Goal: Task Accomplishment & Management: Use online tool/utility

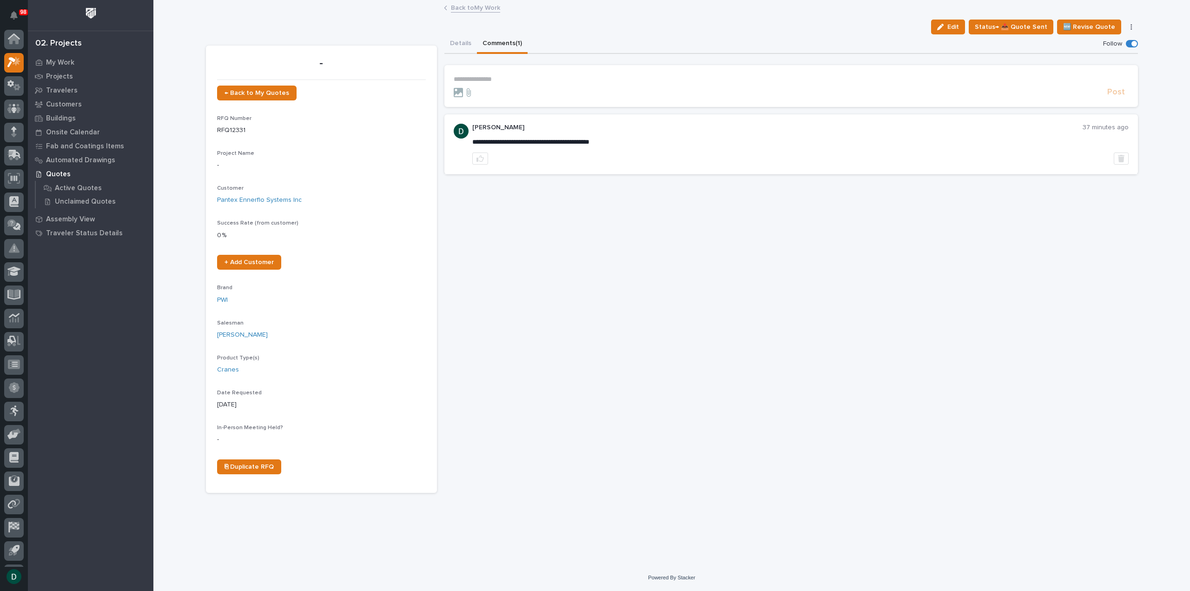
click at [683, 335] on div "**********" at bounding box center [790, 263] width 693 height 458
click at [468, 11] on link "Back to My Work" at bounding box center [475, 7] width 49 height 11
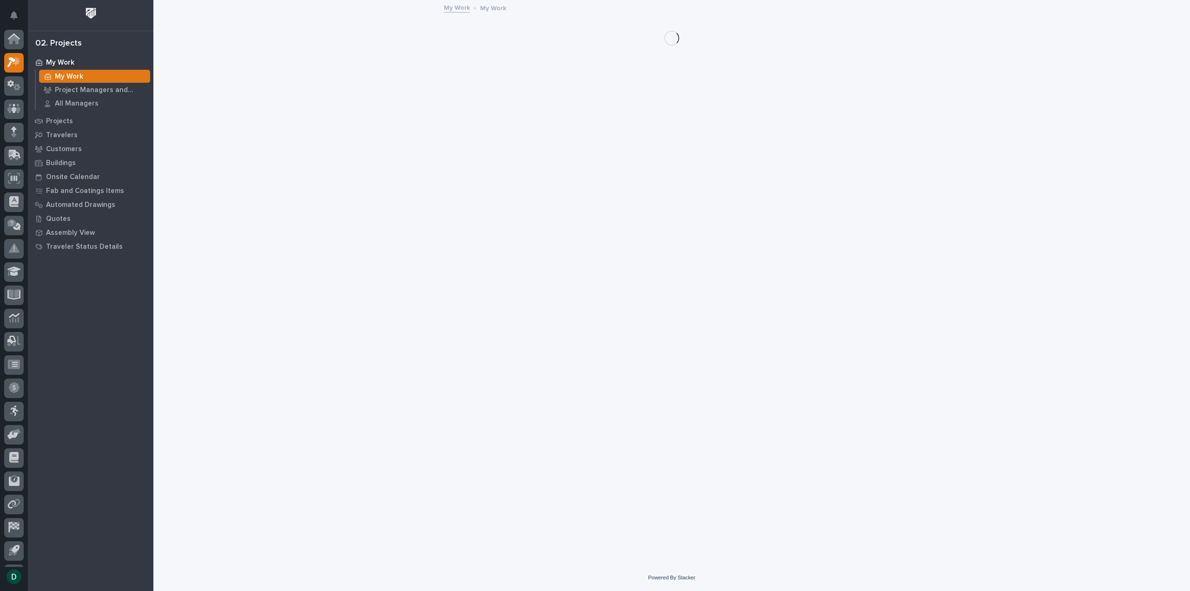
scroll to position [20, 0]
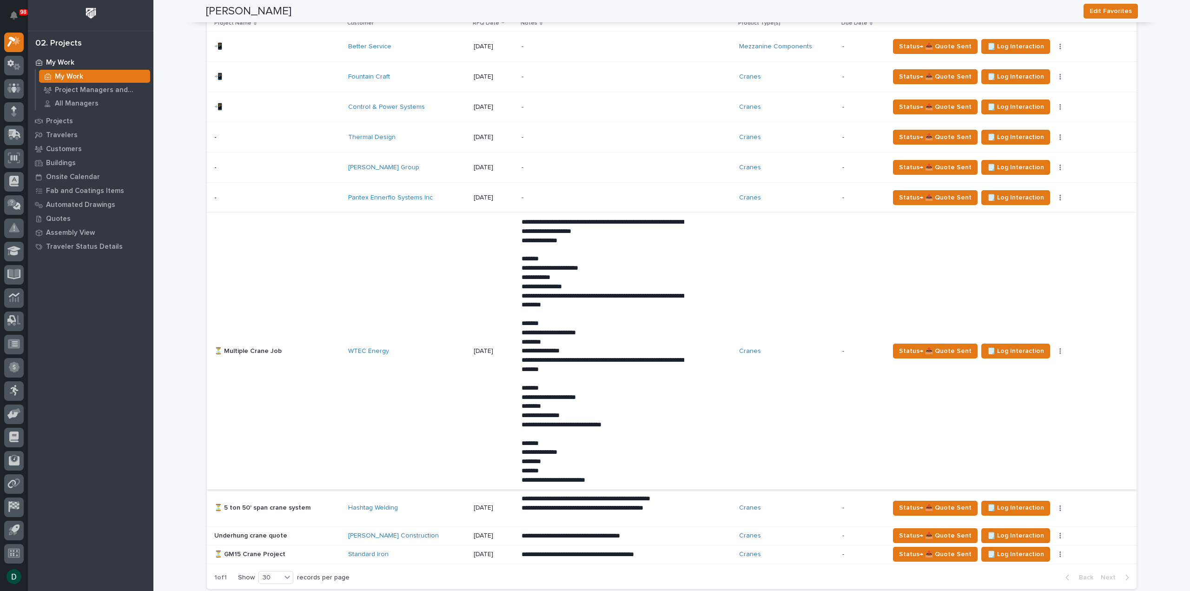
scroll to position [604, 0]
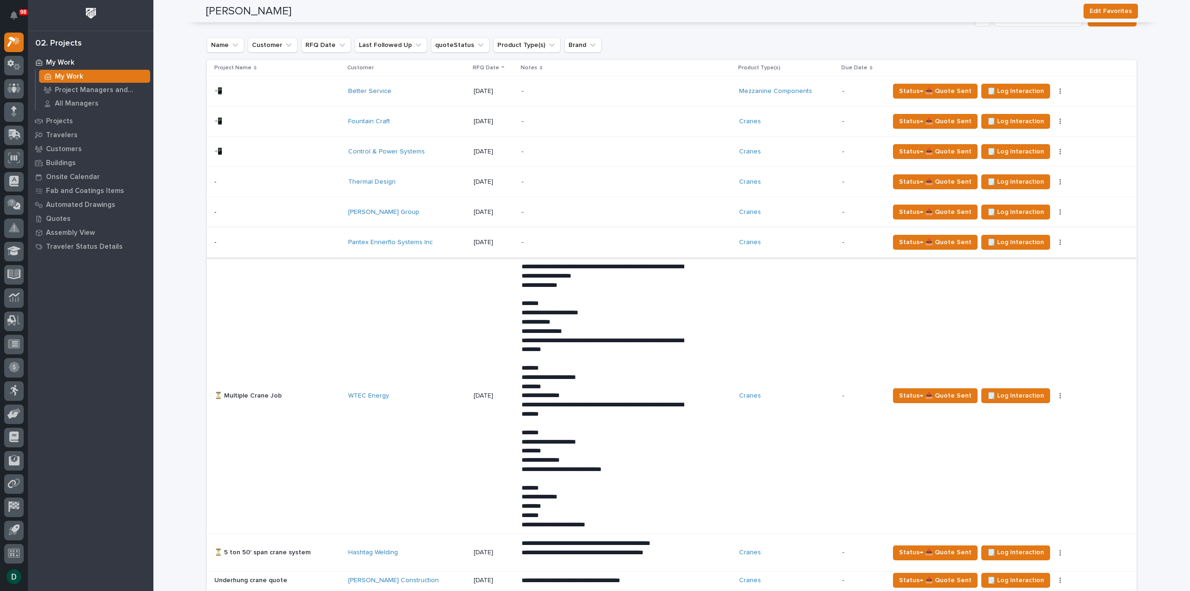
click at [1054, 240] on button "button" at bounding box center [1060, 242] width 13 height 7
click at [1013, 274] on span "🚩 Edit Flags" at bounding box center [997, 274] width 38 height 11
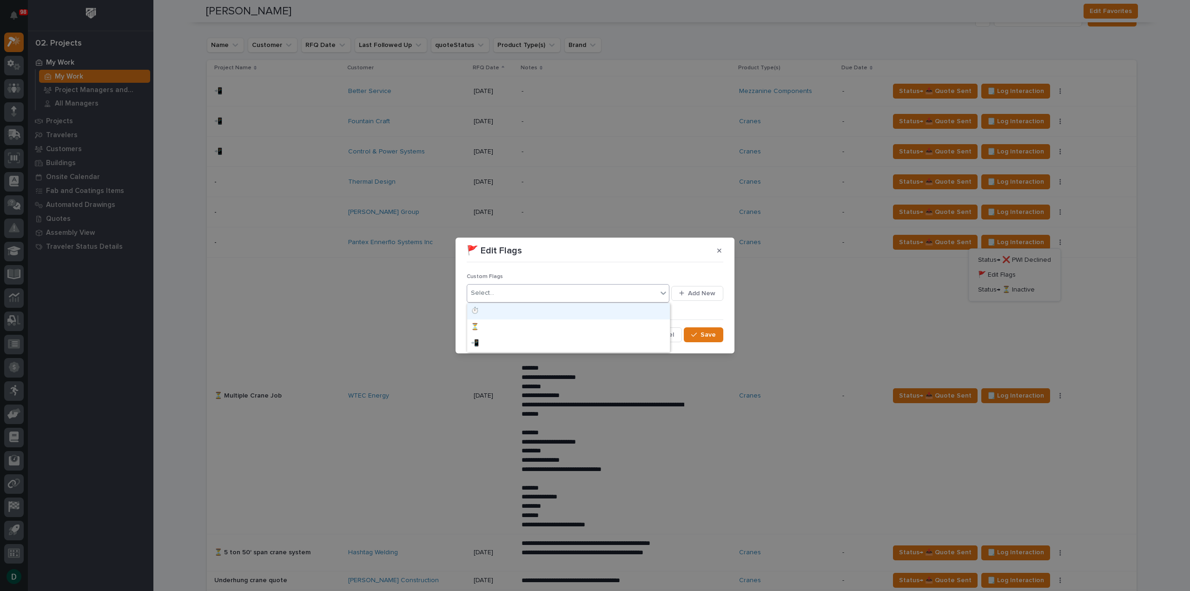
click at [519, 294] on div "Select..." at bounding box center [562, 292] width 190 height 15
click at [507, 344] on div "📲" at bounding box center [568, 344] width 203 height 16
click at [710, 334] on span "Save" at bounding box center [707, 334] width 15 height 8
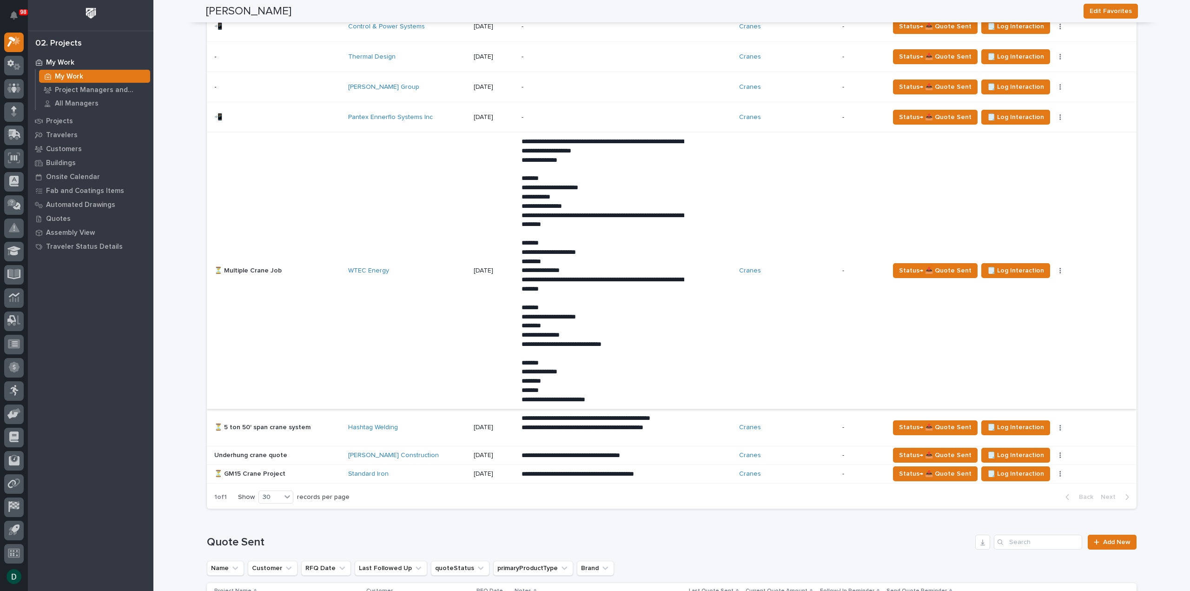
scroll to position [744, 0]
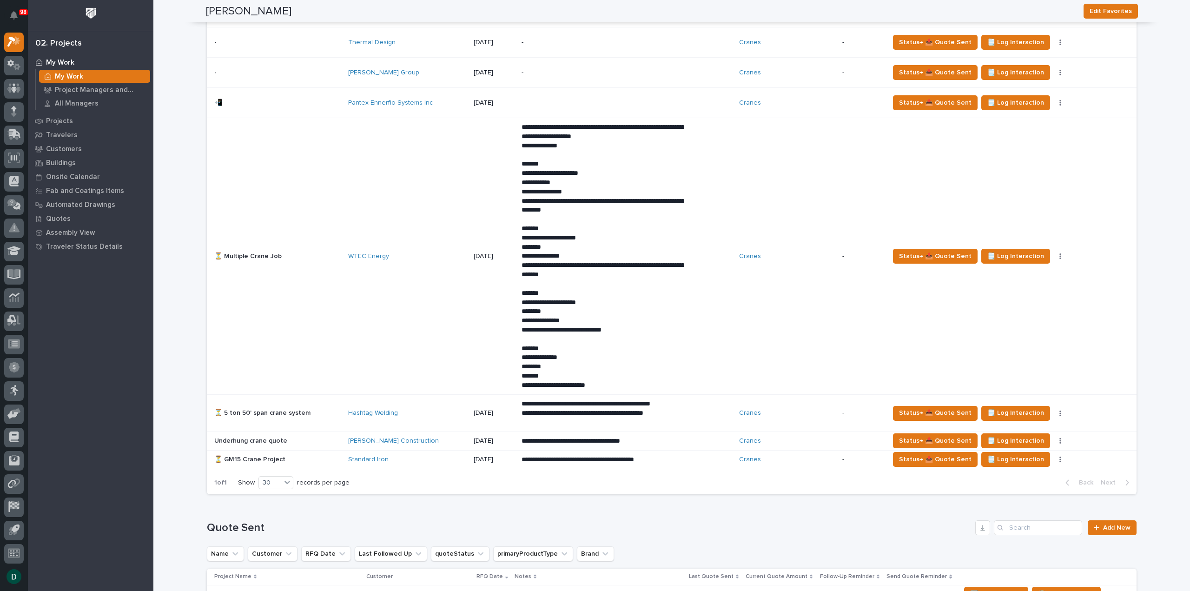
click at [296, 255] on p at bounding box center [277, 256] width 126 height 8
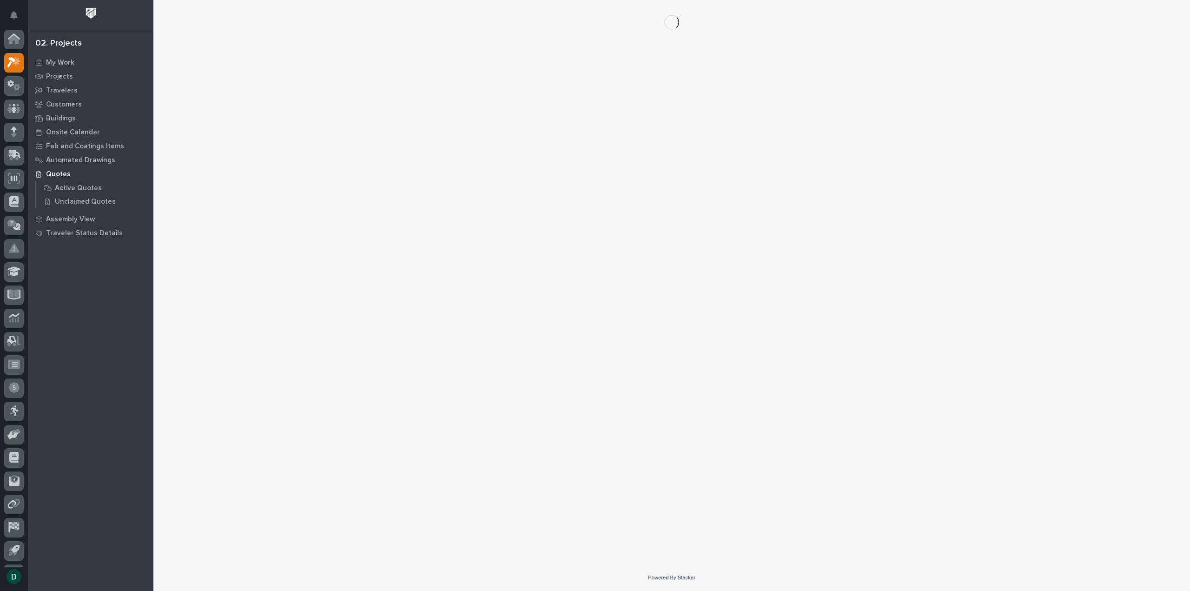
scroll to position [20, 0]
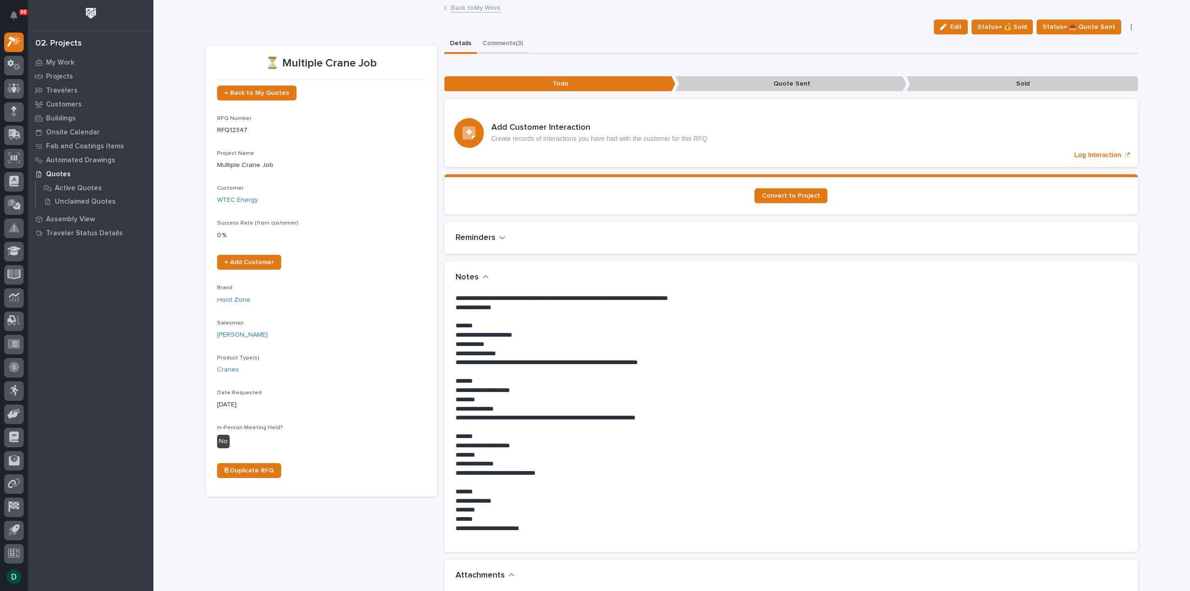
click at [506, 46] on button "Comments (3)" at bounding box center [503, 44] width 52 height 20
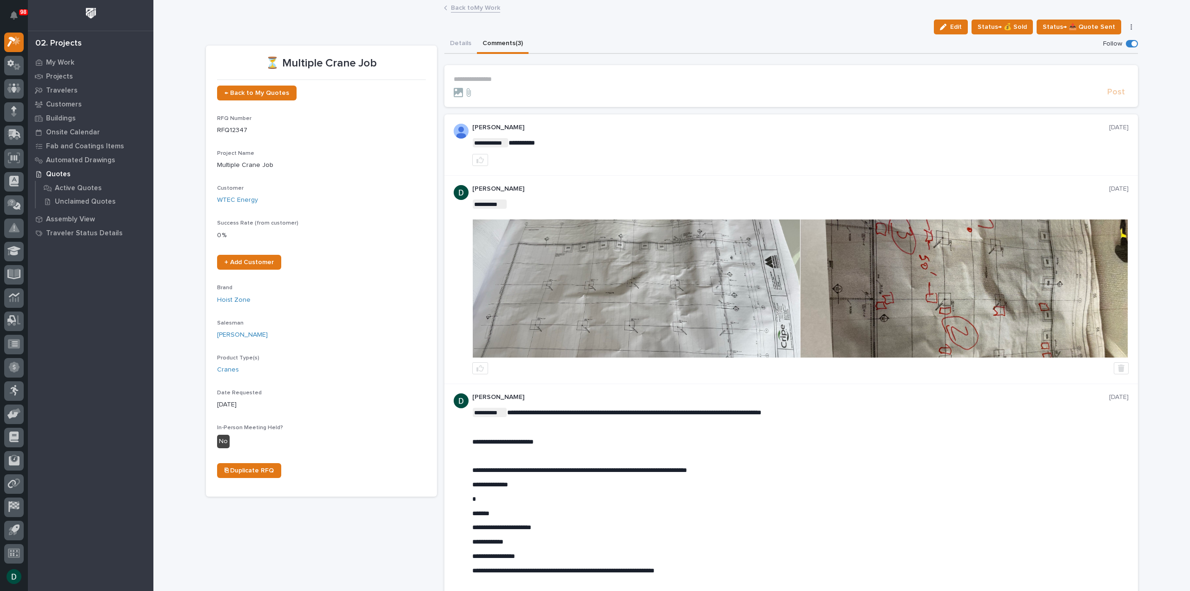
click at [477, 7] on link "Back to My Work" at bounding box center [475, 7] width 49 height 11
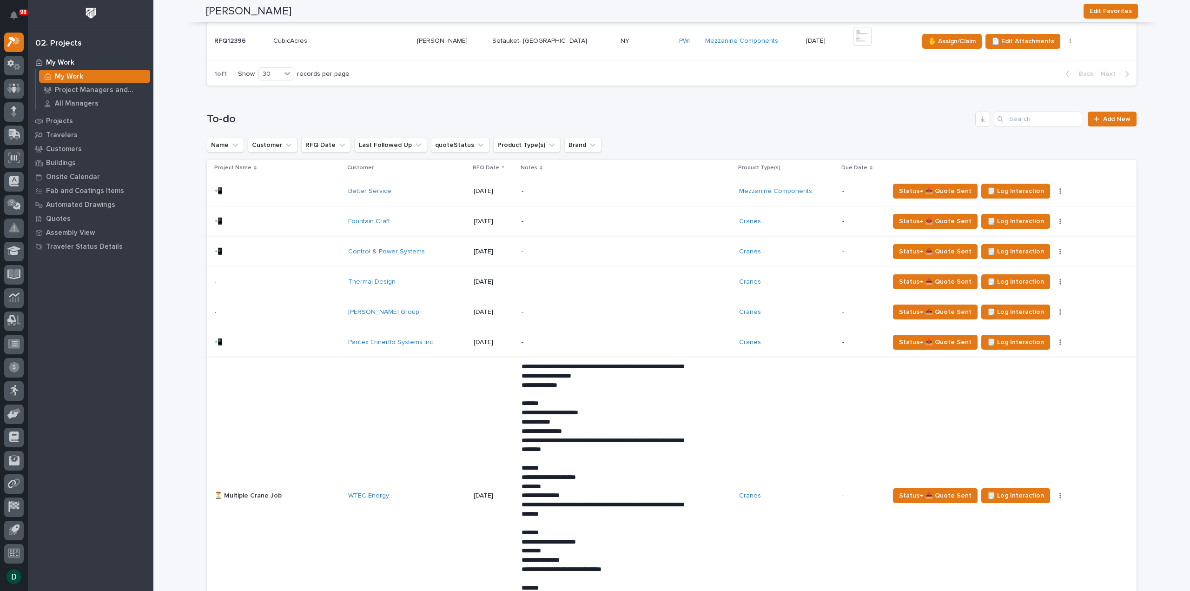
scroll to position [511, 0]
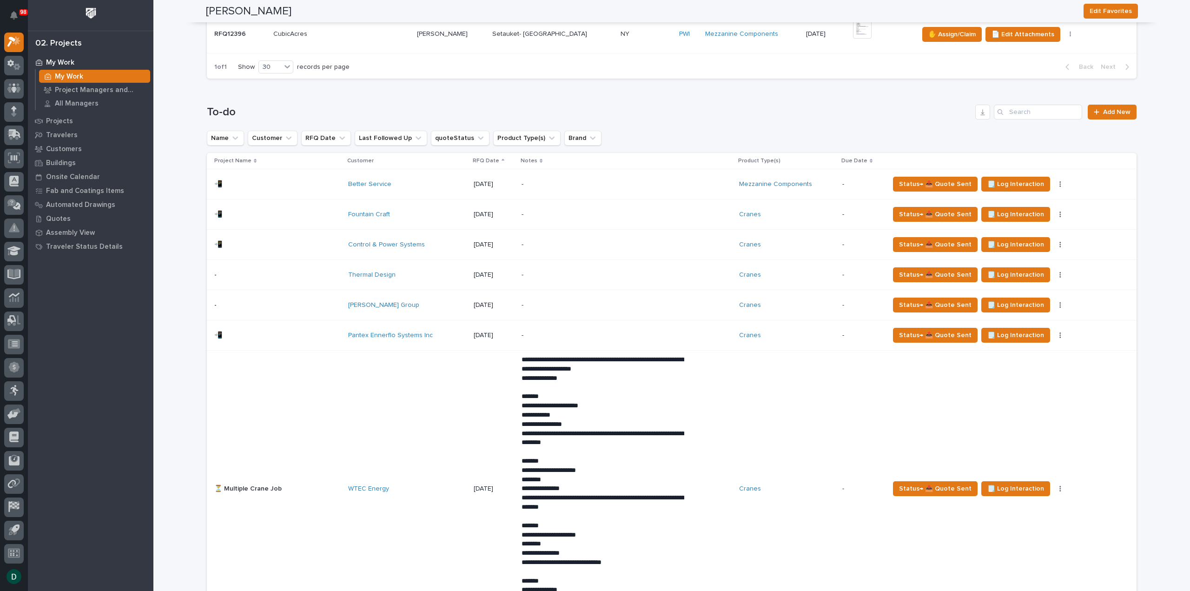
click at [334, 273] on p at bounding box center [277, 275] width 126 height 8
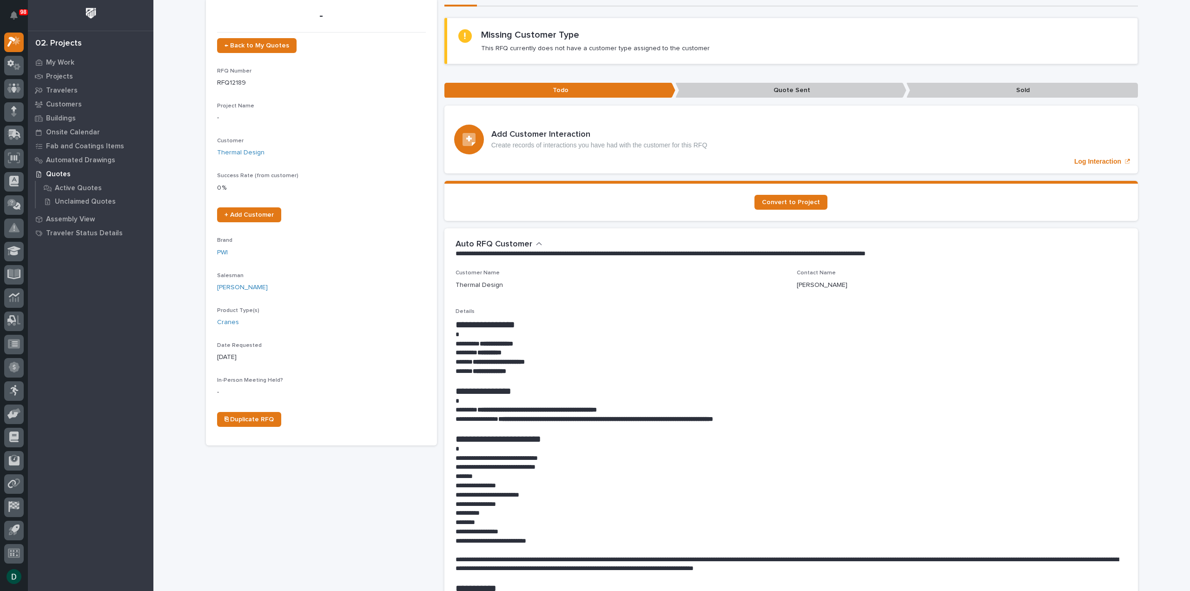
scroll to position [93, 0]
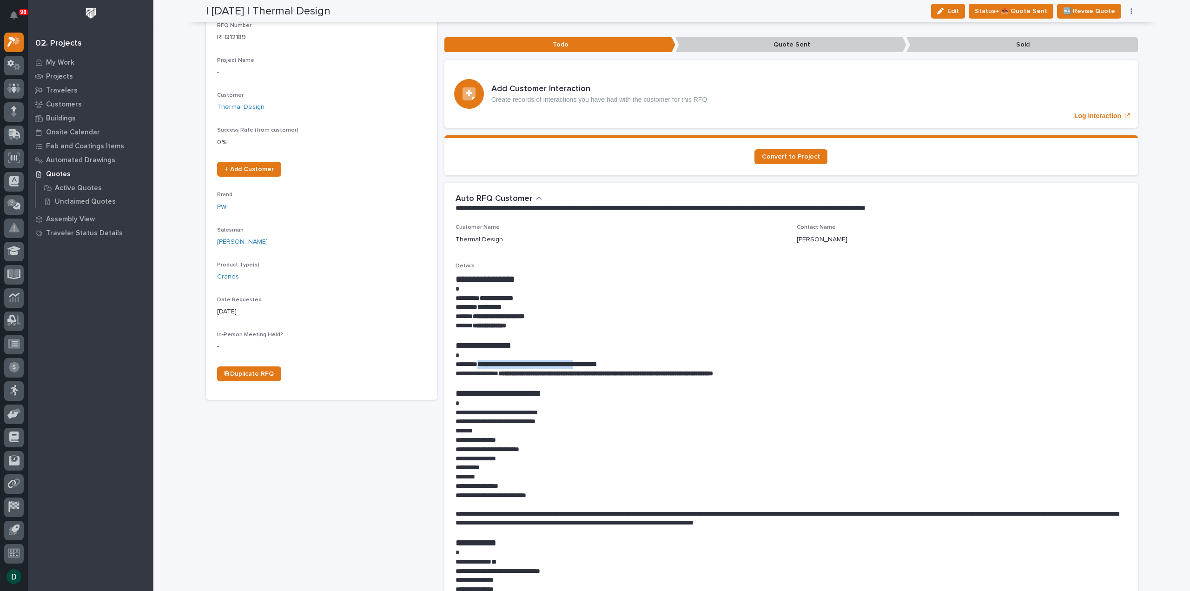
drag, startPoint x: 479, startPoint y: 362, endPoint x: 605, endPoint y: 363, distance: 125.5
click at [597, 363] on strong "**********" at bounding box center [536, 364] width 119 height 7
copy strong "**********"
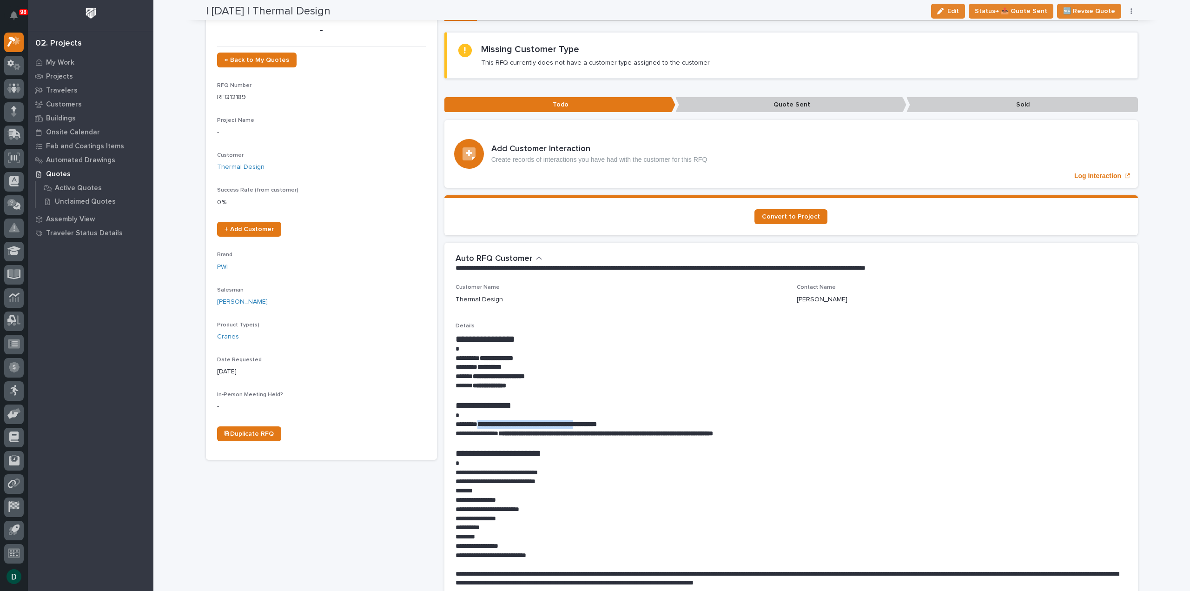
scroll to position [0, 0]
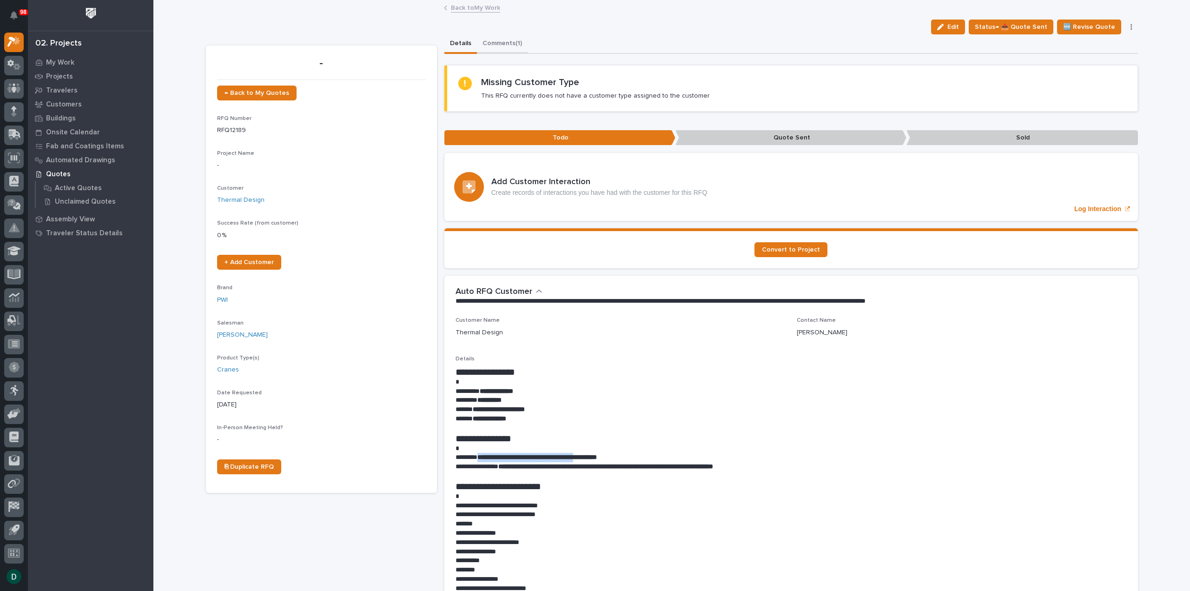
click at [508, 43] on button "Comments (1)" at bounding box center [502, 44] width 51 height 20
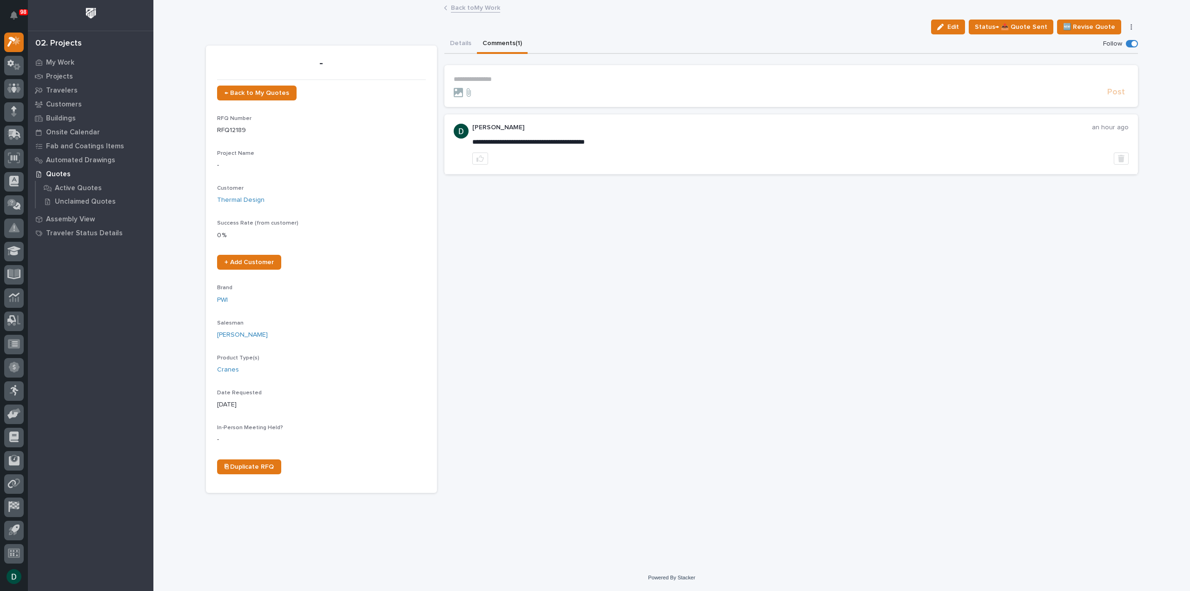
click at [468, 73] on section "**********" at bounding box center [790, 86] width 693 height 42
click at [471, 77] on p "**********" at bounding box center [791, 79] width 675 height 8
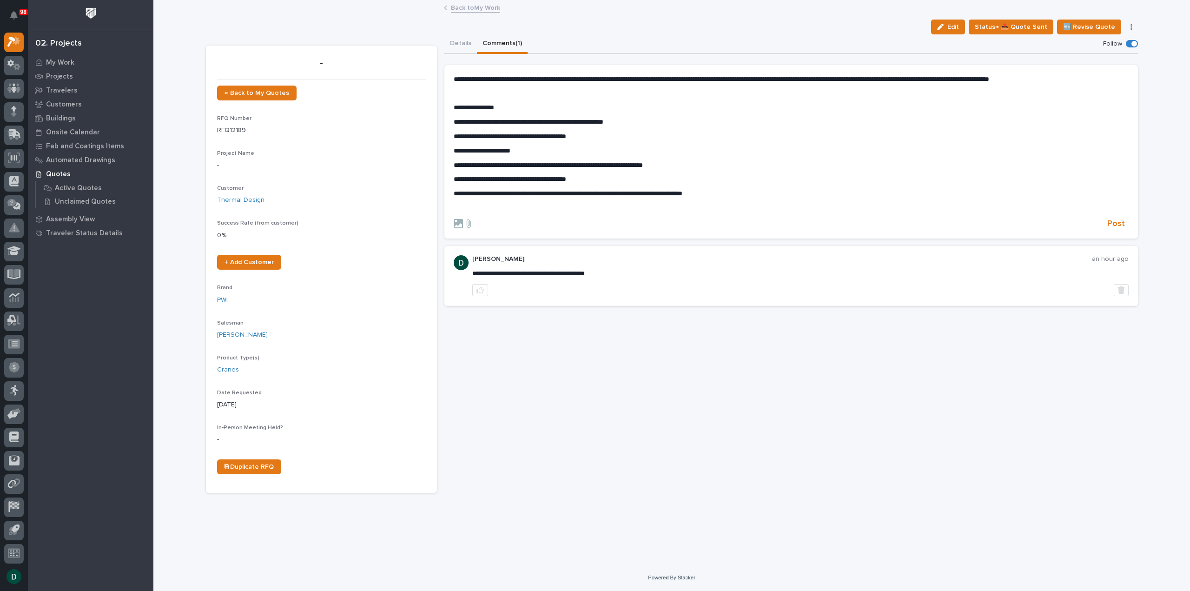
drag, startPoint x: 1121, startPoint y: 221, endPoint x: 1009, endPoint y: 185, distance: 117.9
click at [1121, 220] on span "Post" at bounding box center [1116, 223] width 18 height 11
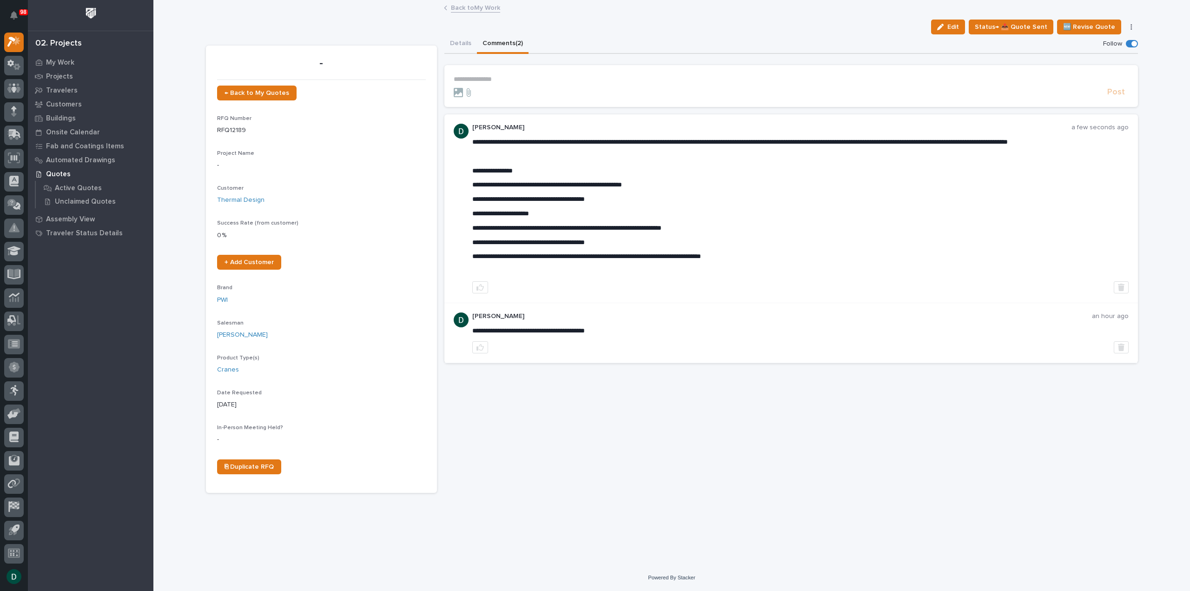
click at [463, 7] on link "Back to My Work" at bounding box center [475, 7] width 49 height 11
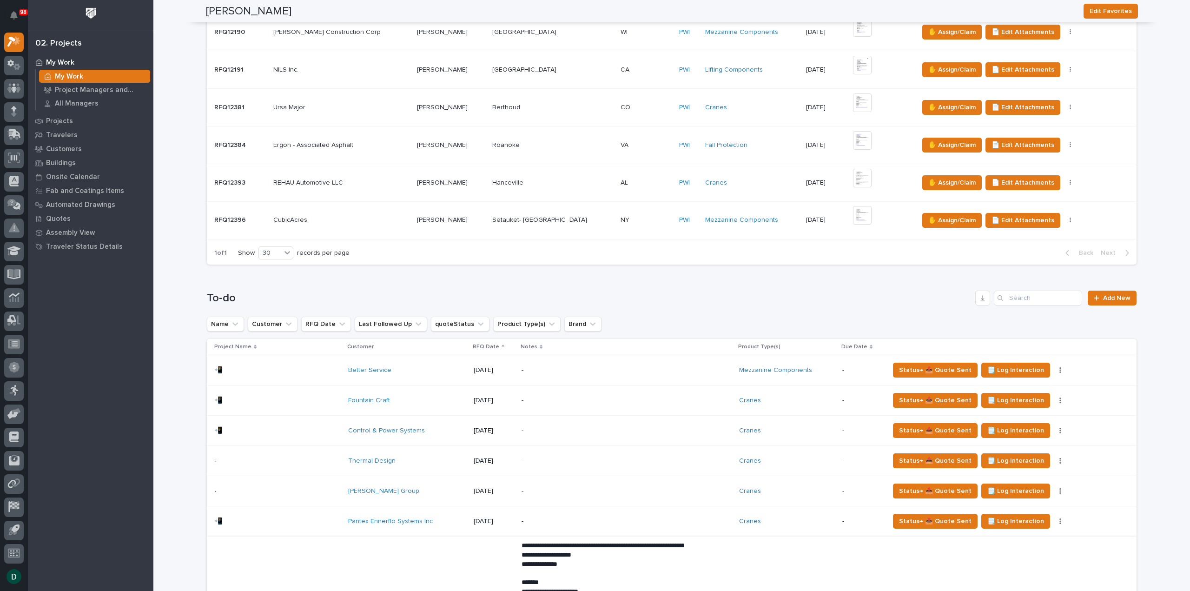
scroll to position [418, 0]
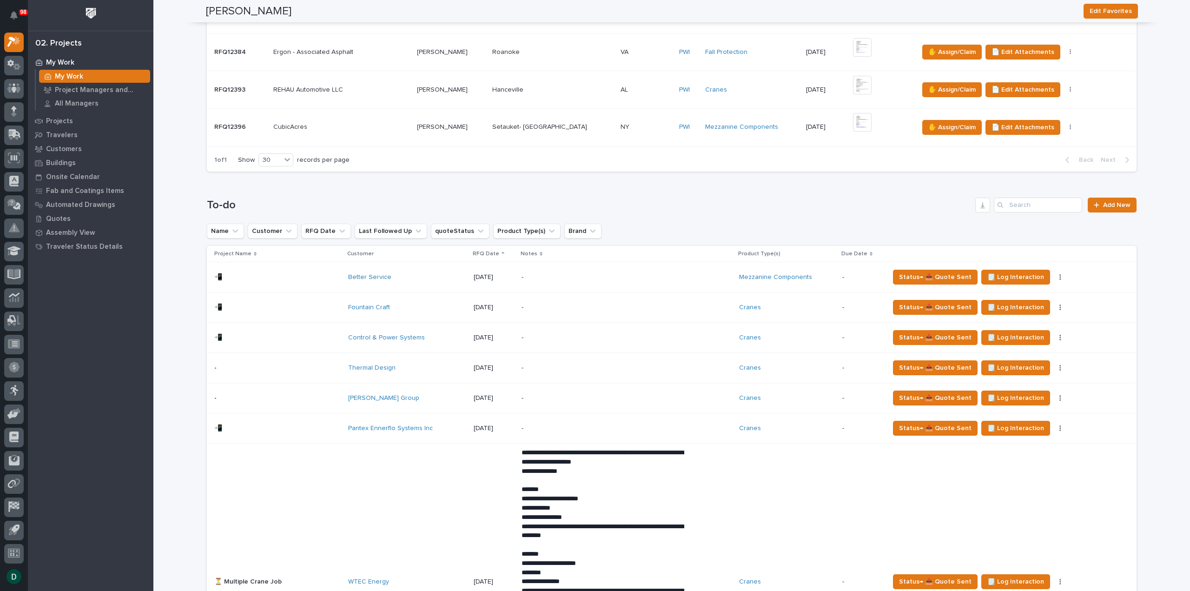
click at [405, 366] on div "Thermal Design" at bounding box center [407, 368] width 118 height 8
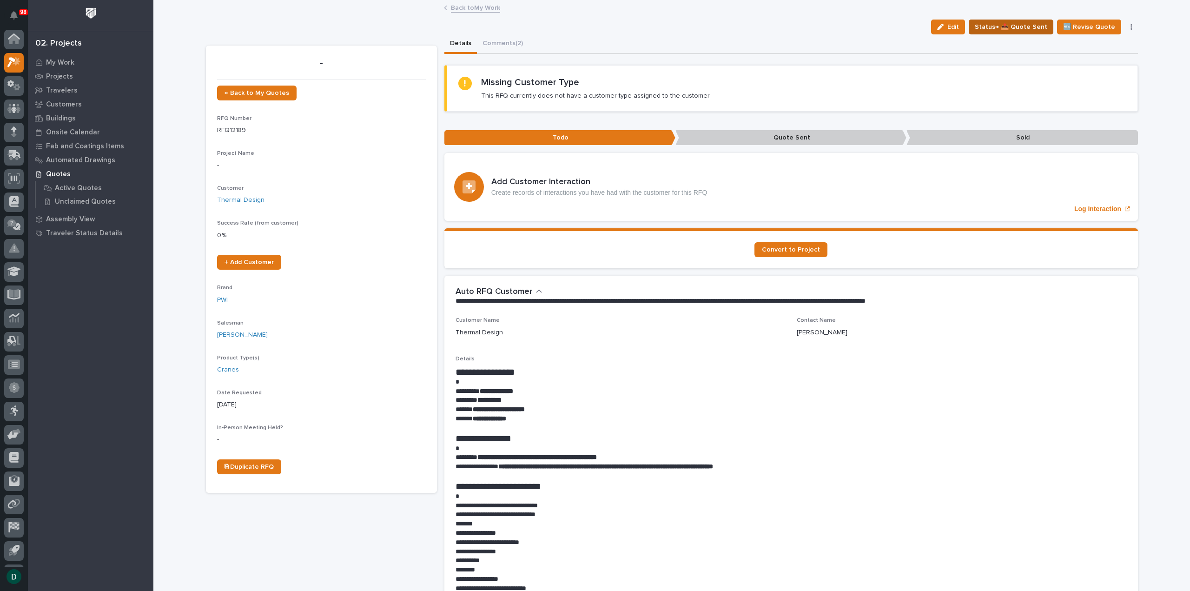
click at [1016, 23] on span "Status→ 📤 Quote Sent" at bounding box center [1011, 26] width 73 height 11
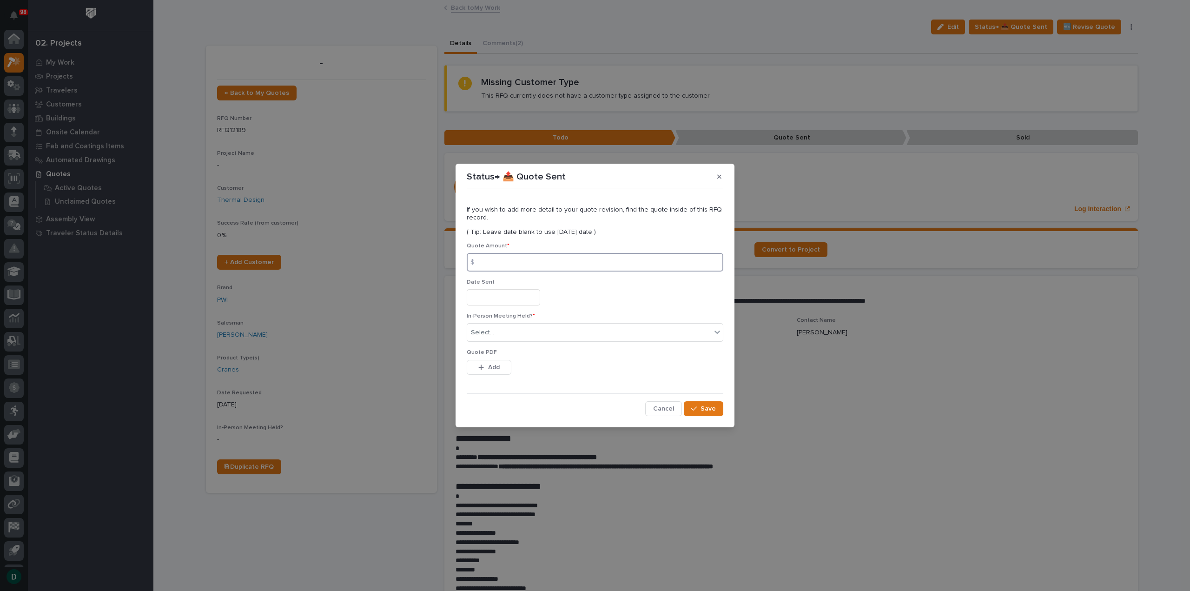
drag, startPoint x: 550, startPoint y: 258, endPoint x: 563, endPoint y: 260, distance: 13.2
click at [553, 257] on input at bounding box center [595, 262] width 257 height 19
type input "9868"
click at [508, 298] on input "text" at bounding box center [503, 297] width 73 height 16
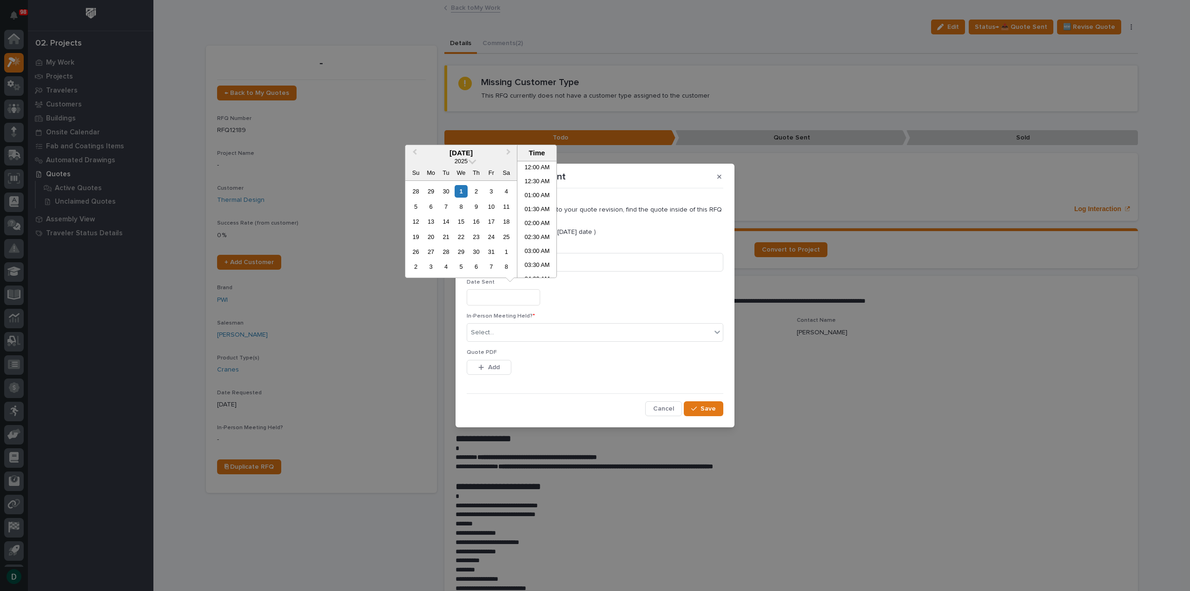
scroll to position [353, 0]
click at [459, 190] on div "1" at bounding box center [461, 191] width 13 height 13
type input "**********"
click at [508, 331] on div "Select..." at bounding box center [589, 332] width 244 height 15
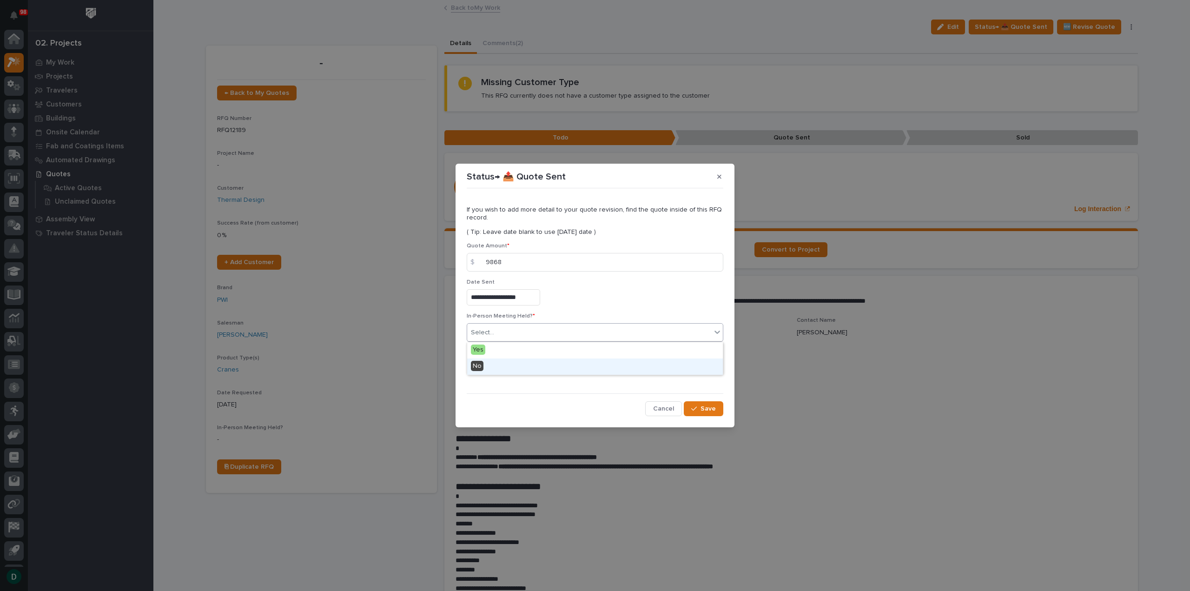
click at [479, 366] on span "No" at bounding box center [477, 366] width 13 height 10
click at [490, 368] on span "Add" at bounding box center [494, 367] width 12 height 8
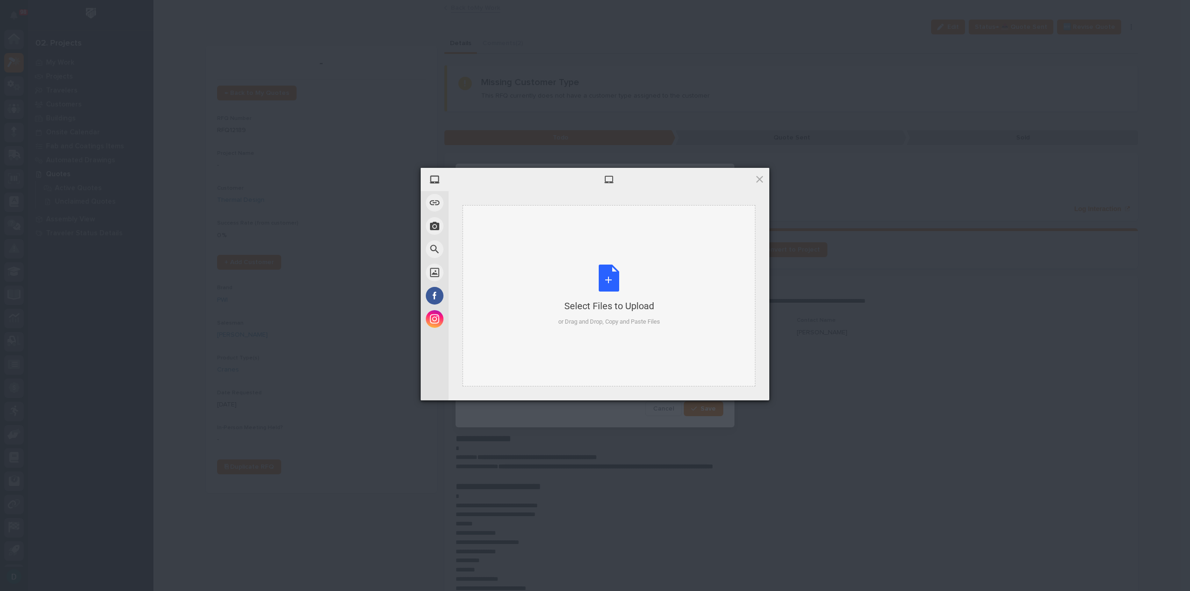
click at [605, 288] on div "Select Files to Upload or Drag and Drop, Copy and Paste Files" at bounding box center [609, 295] width 102 height 62
click at [737, 385] on span "Upload 1" at bounding box center [741, 387] width 18 height 7
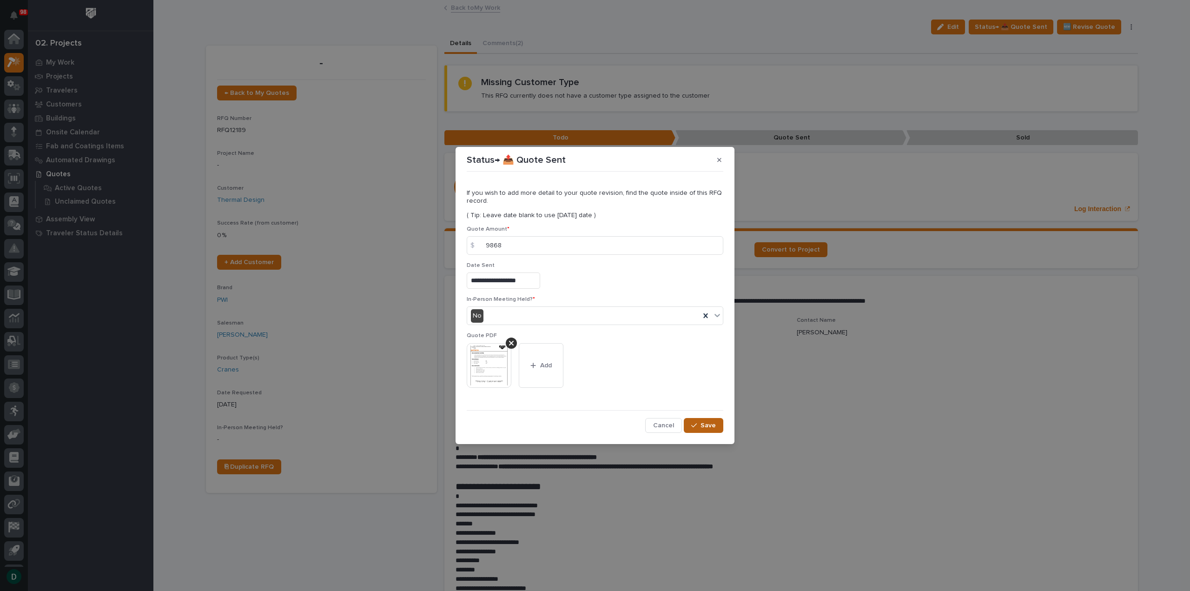
click at [699, 422] on button "Save" at bounding box center [704, 425] width 40 height 15
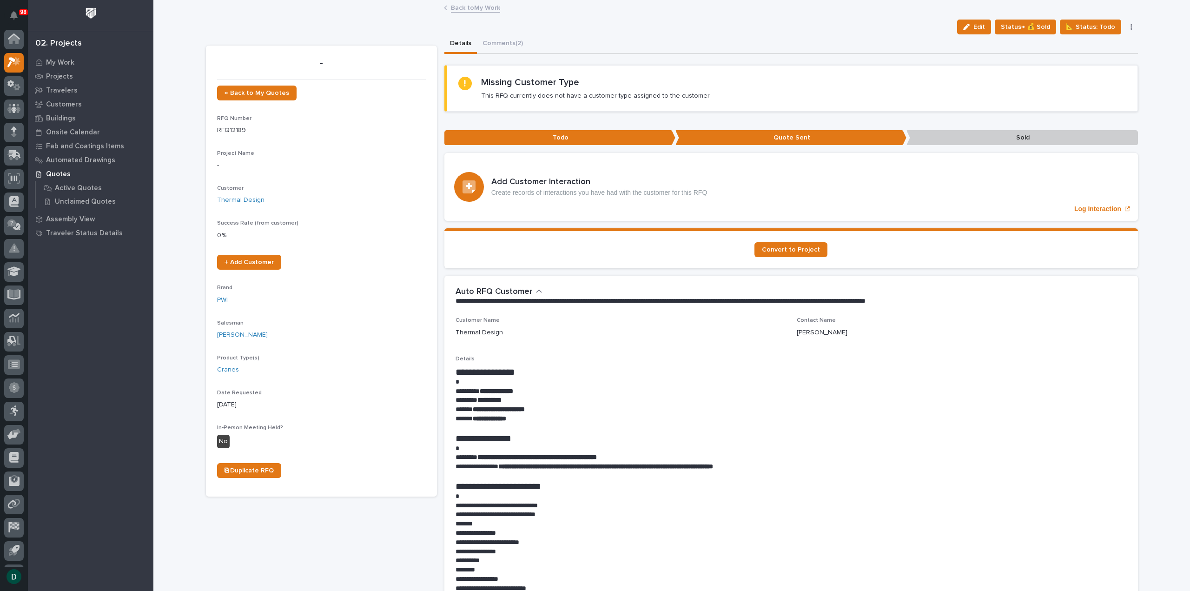
click at [459, 7] on link "Back to My Work" at bounding box center [475, 7] width 49 height 11
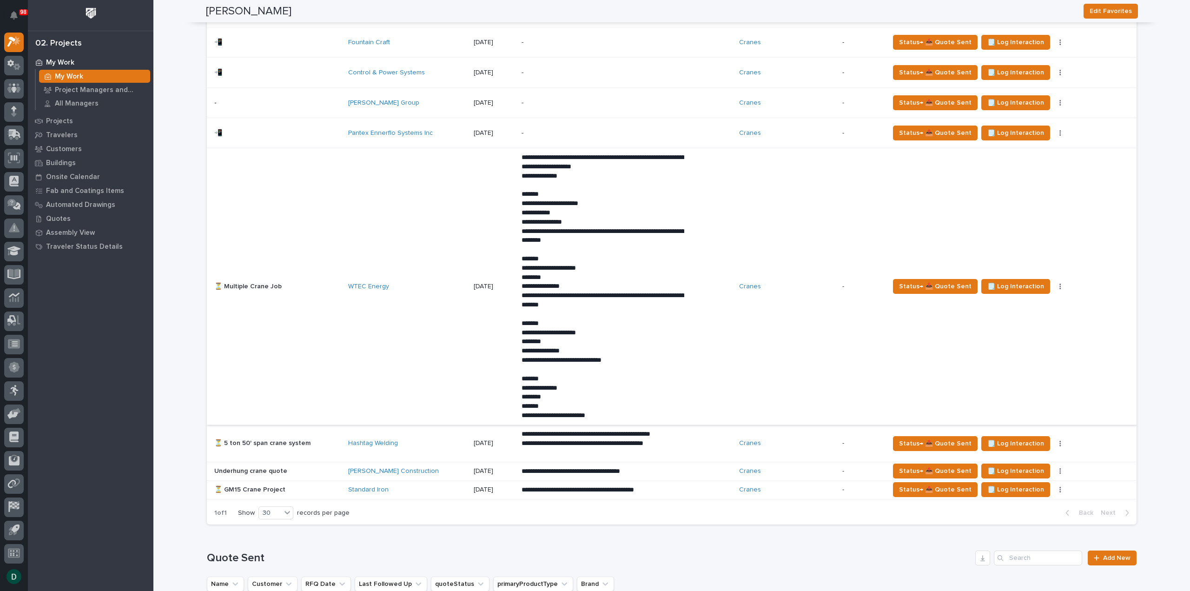
scroll to position [697, 0]
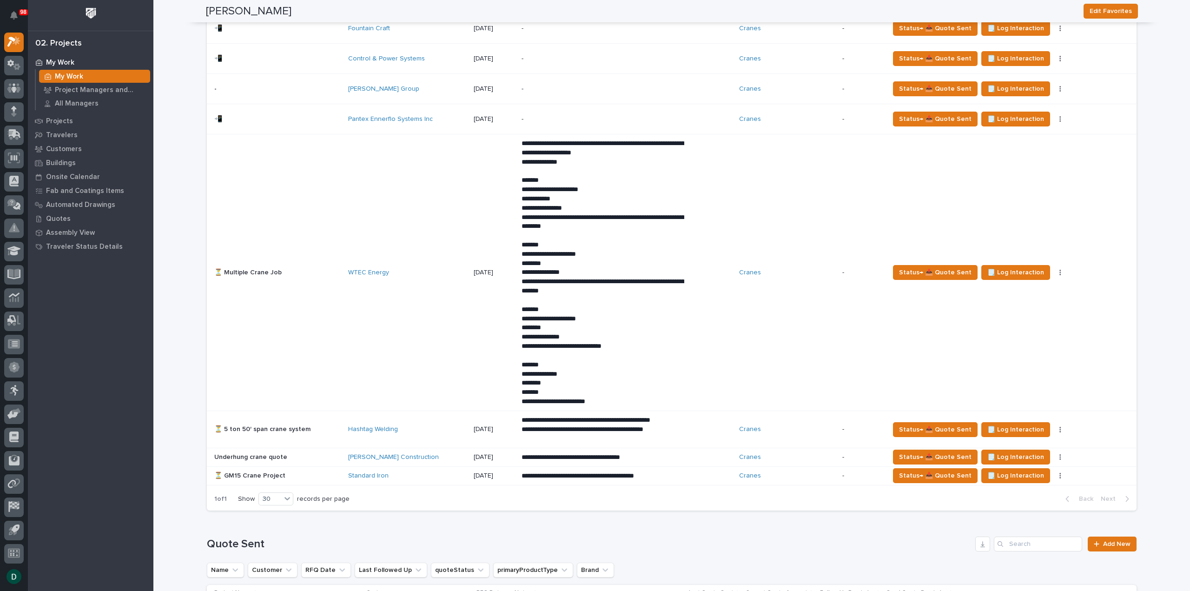
click at [337, 310] on td "⏳ Multiple Crane Job ⏳ Multiple Crane Job" at bounding box center [276, 272] width 138 height 277
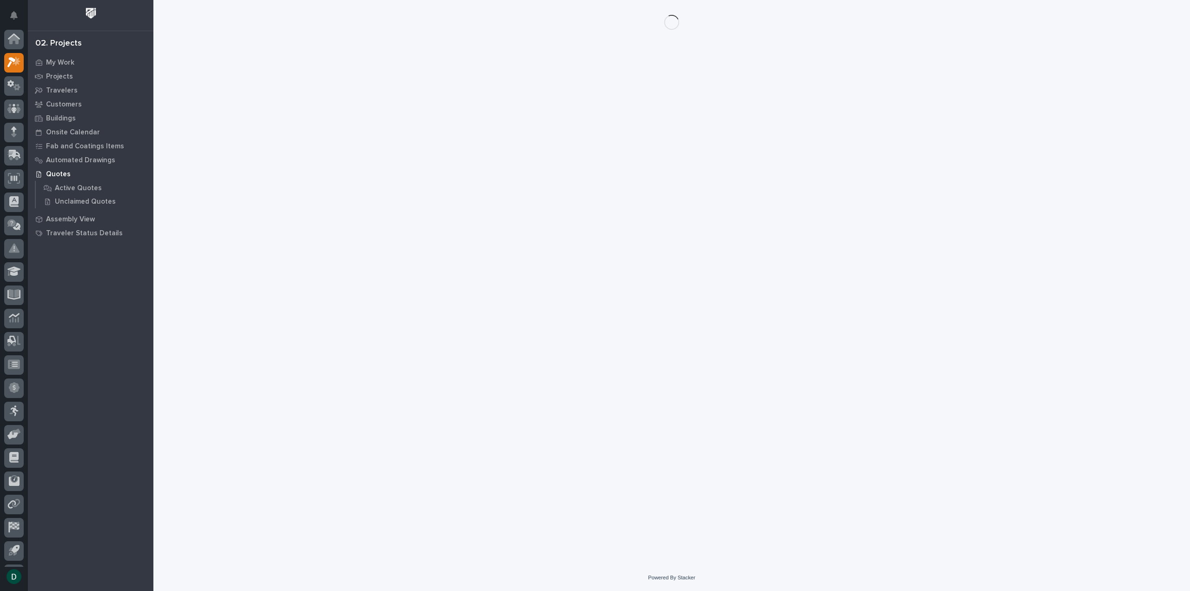
scroll to position [20, 0]
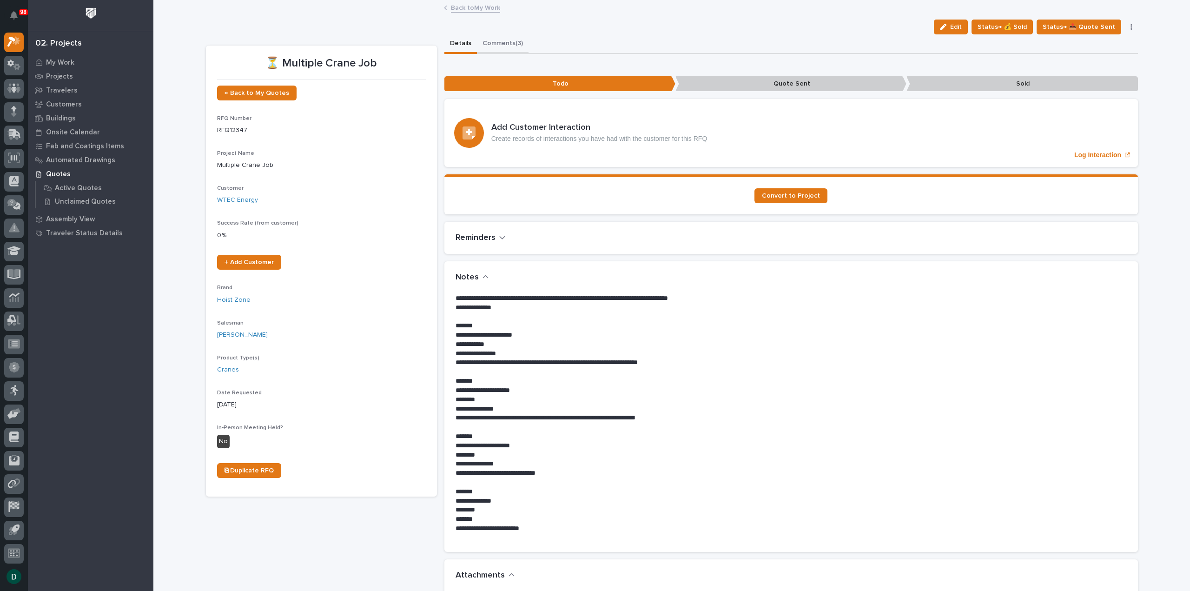
click at [497, 42] on button "Comments (3)" at bounding box center [503, 44] width 52 height 20
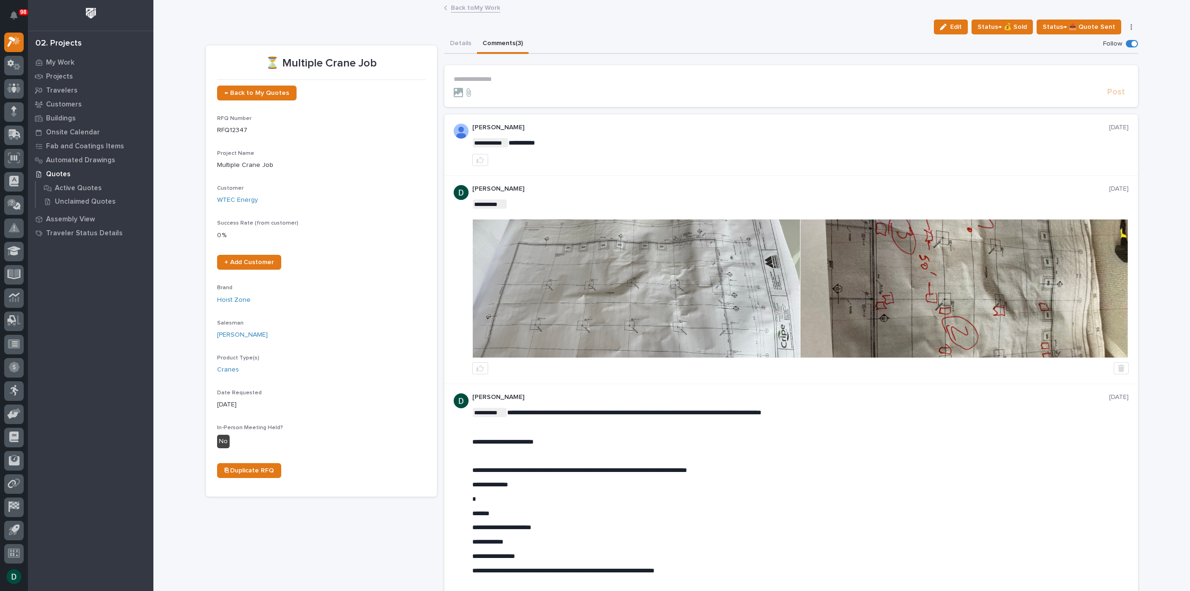
click at [506, 79] on p "**********" at bounding box center [791, 79] width 675 height 8
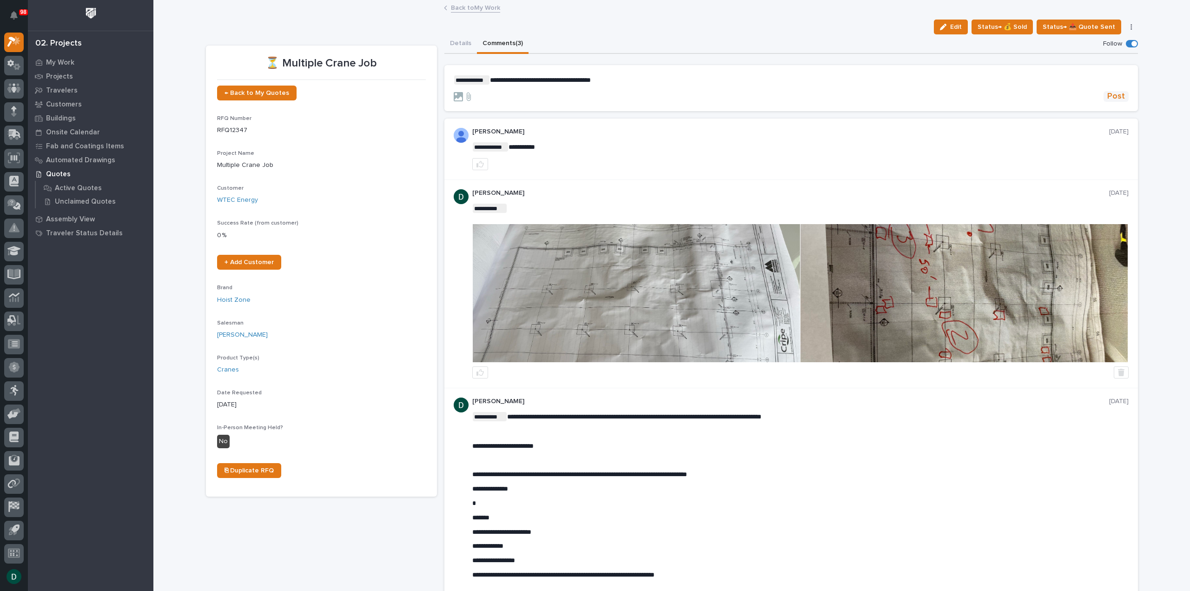
click at [1111, 94] on span "Post" at bounding box center [1116, 96] width 18 height 11
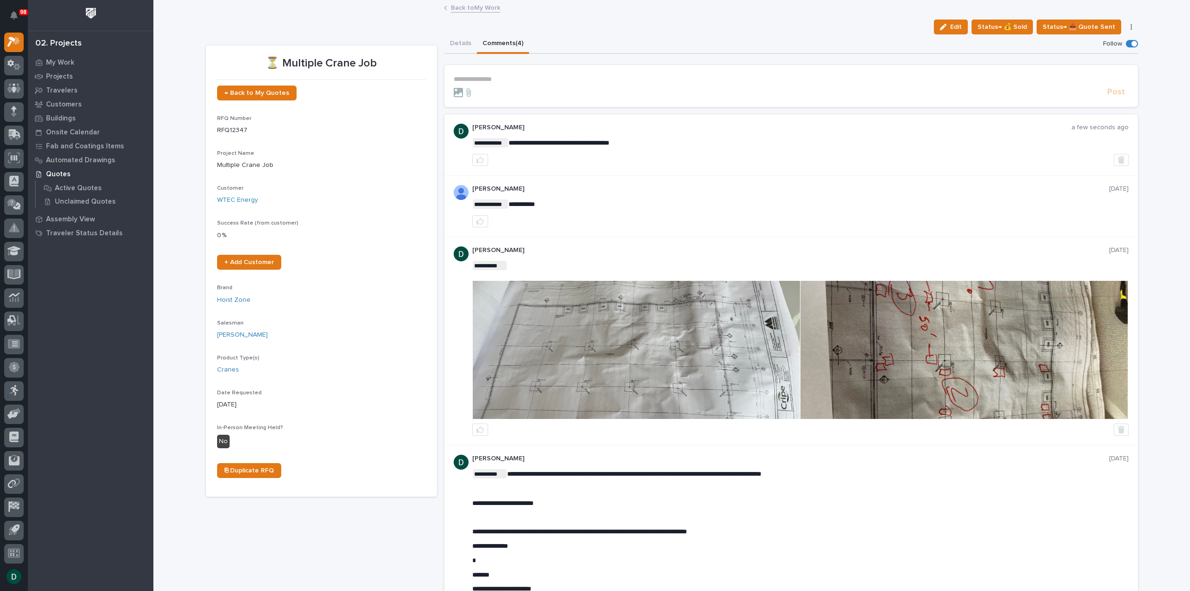
click at [475, 7] on link "Back to My Work" at bounding box center [475, 7] width 49 height 11
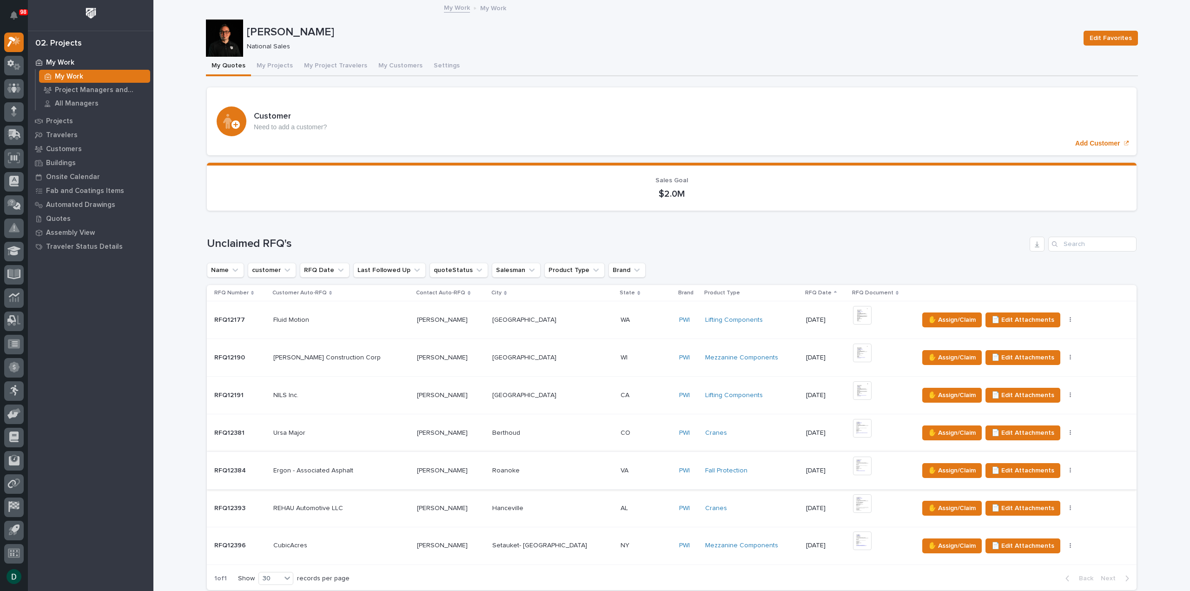
scroll to position [139, 0]
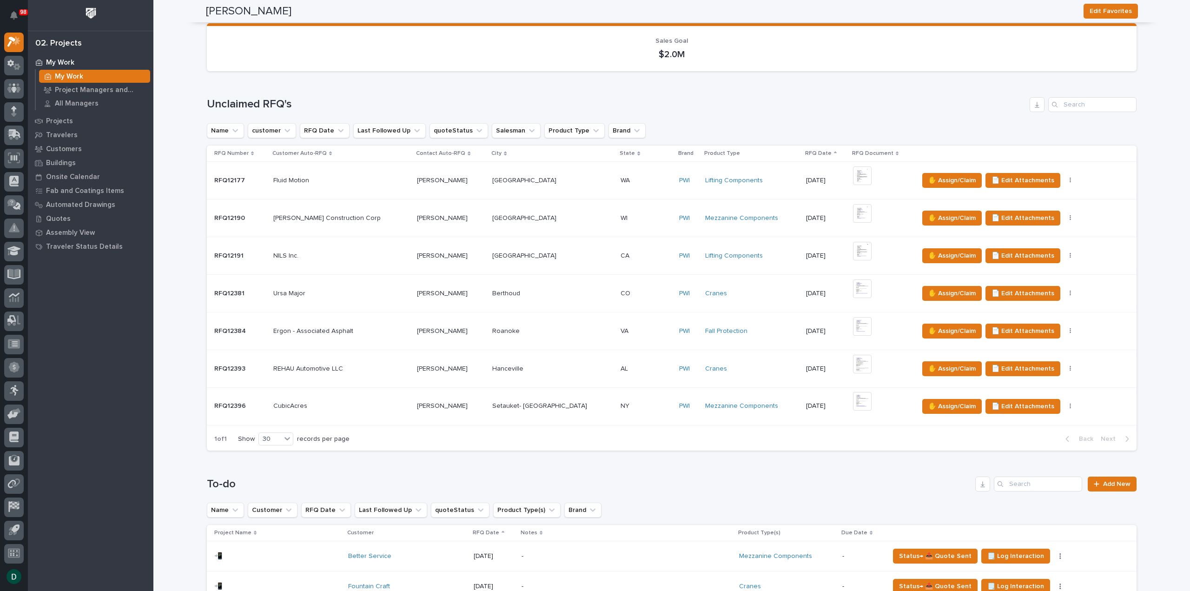
click at [328, 290] on p at bounding box center [341, 294] width 137 height 8
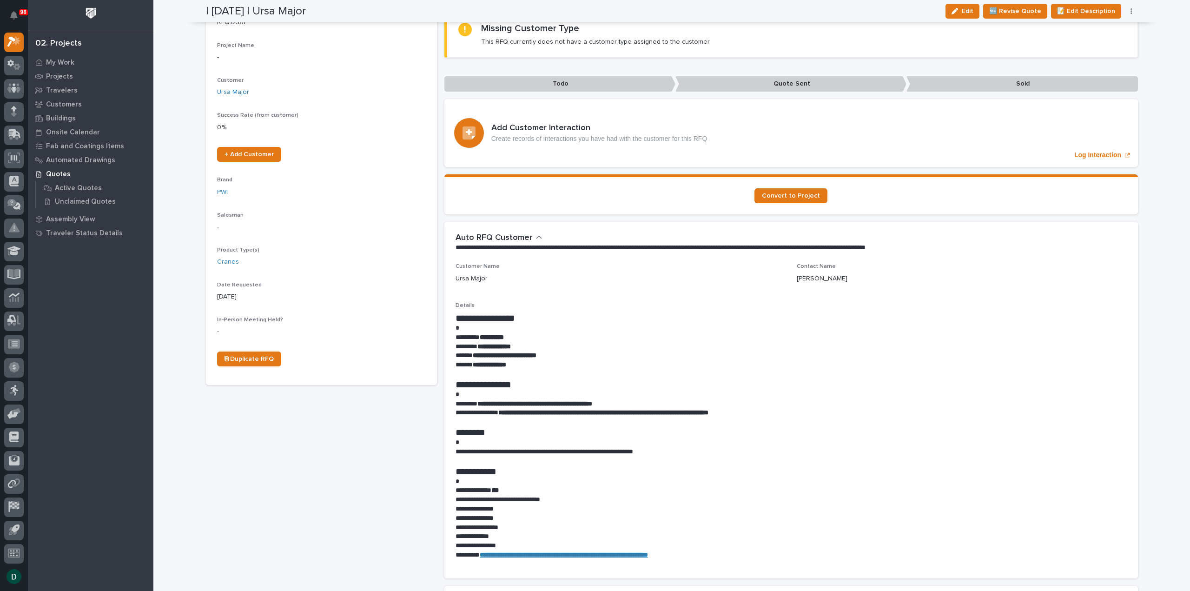
scroll to position [186, 0]
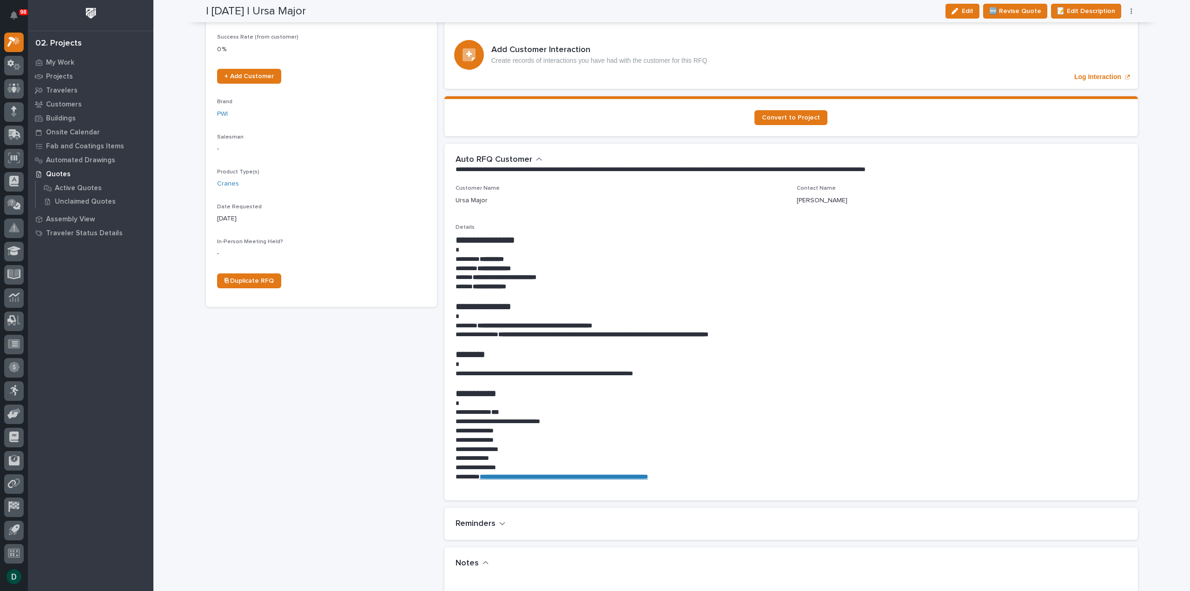
click at [604, 393] on h1 "**********" at bounding box center [790, 393] width 671 height 11
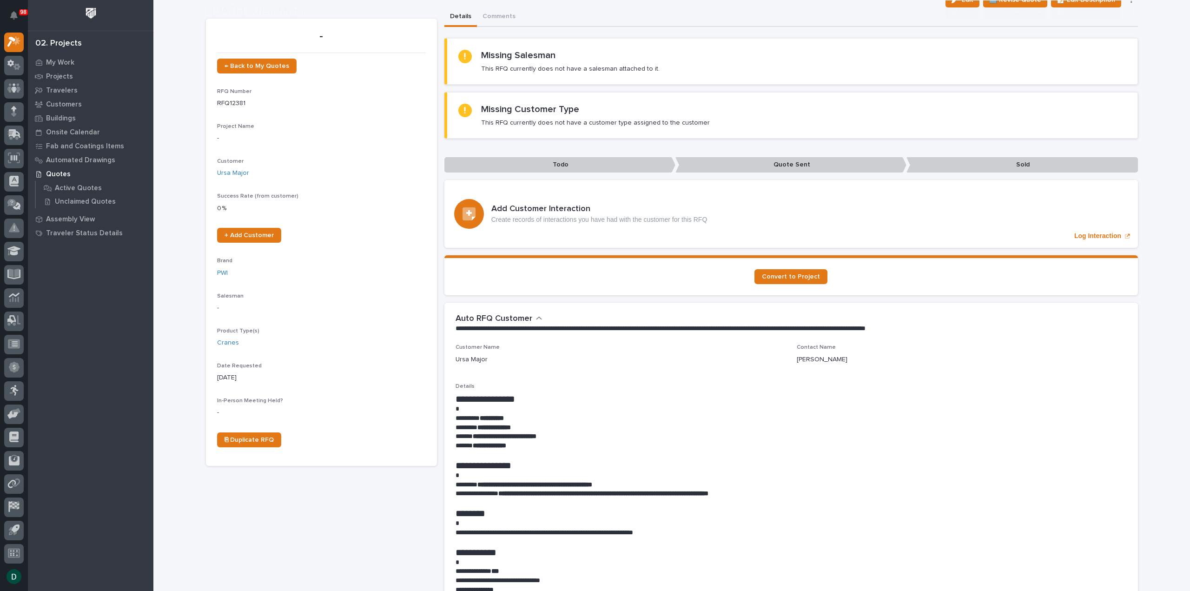
scroll to position [46, 0]
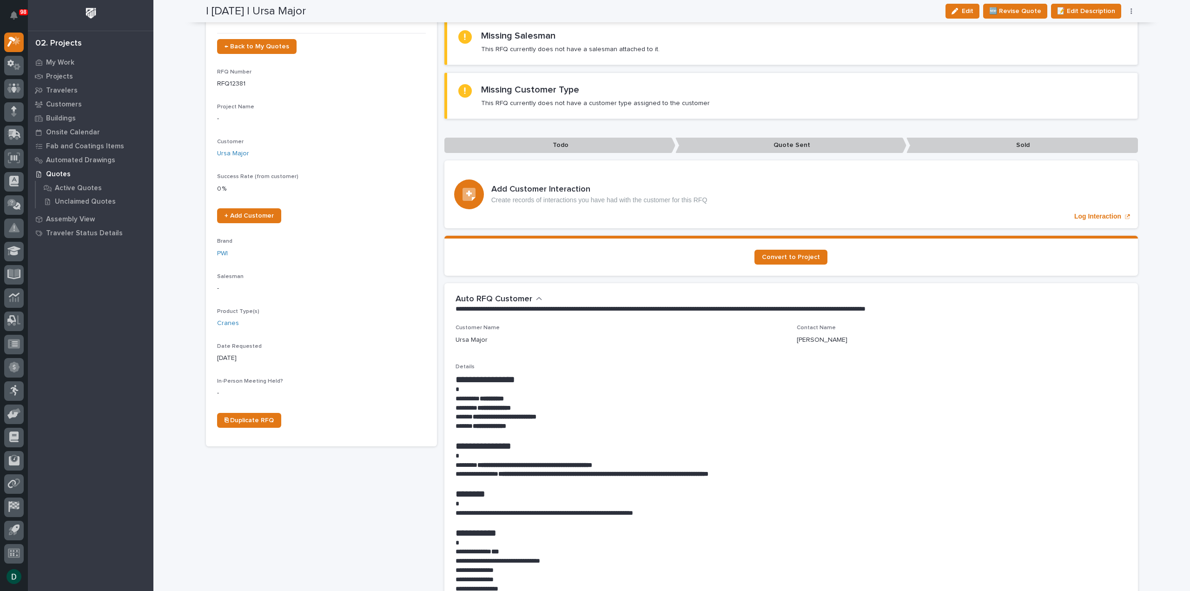
click at [1130, 11] on icon "button" at bounding box center [1130, 11] width 1 height 6
click at [1092, 58] on span "✋ Assign/Claim" at bounding box center [1079, 59] width 47 height 11
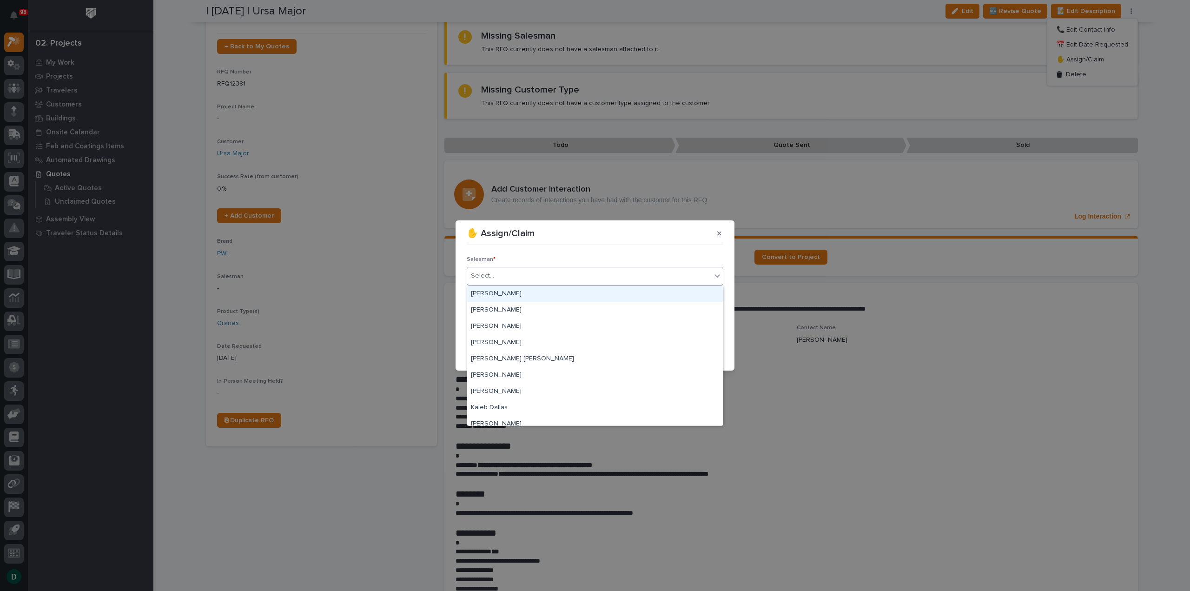
click at [482, 273] on div "Select..." at bounding box center [482, 276] width 23 height 10
click at [506, 374] on div "[PERSON_NAME]" at bounding box center [595, 375] width 256 height 16
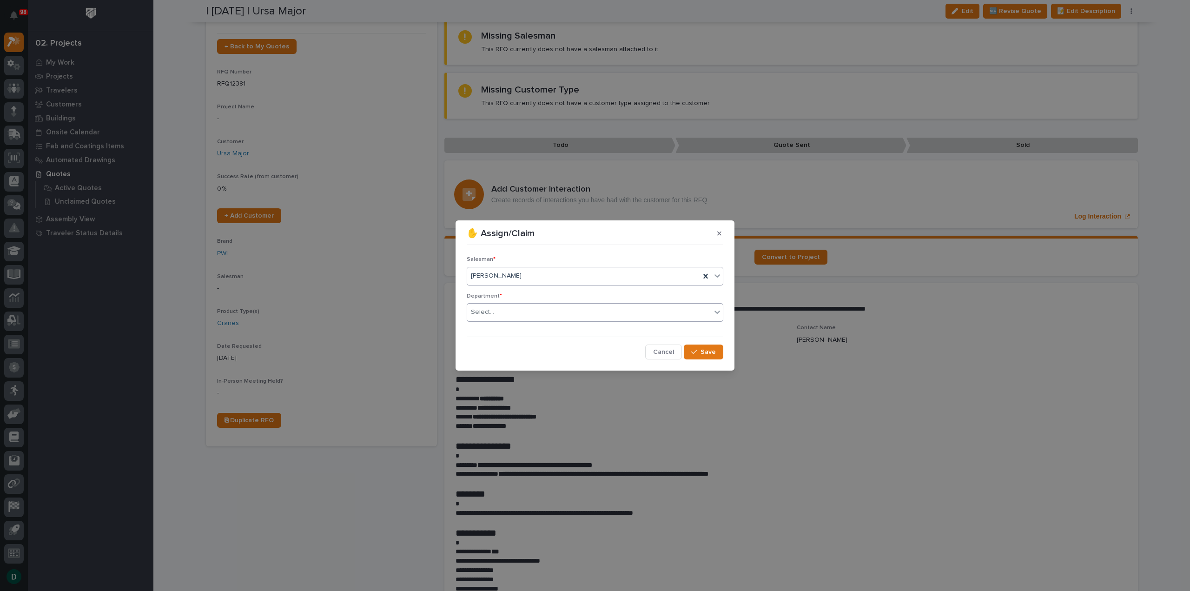
click at [499, 310] on div "Select..." at bounding box center [589, 311] width 244 height 15
click at [536, 332] on div "National Sales" at bounding box center [595, 330] width 256 height 16
click at [709, 349] on span "Save" at bounding box center [707, 352] width 15 height 8
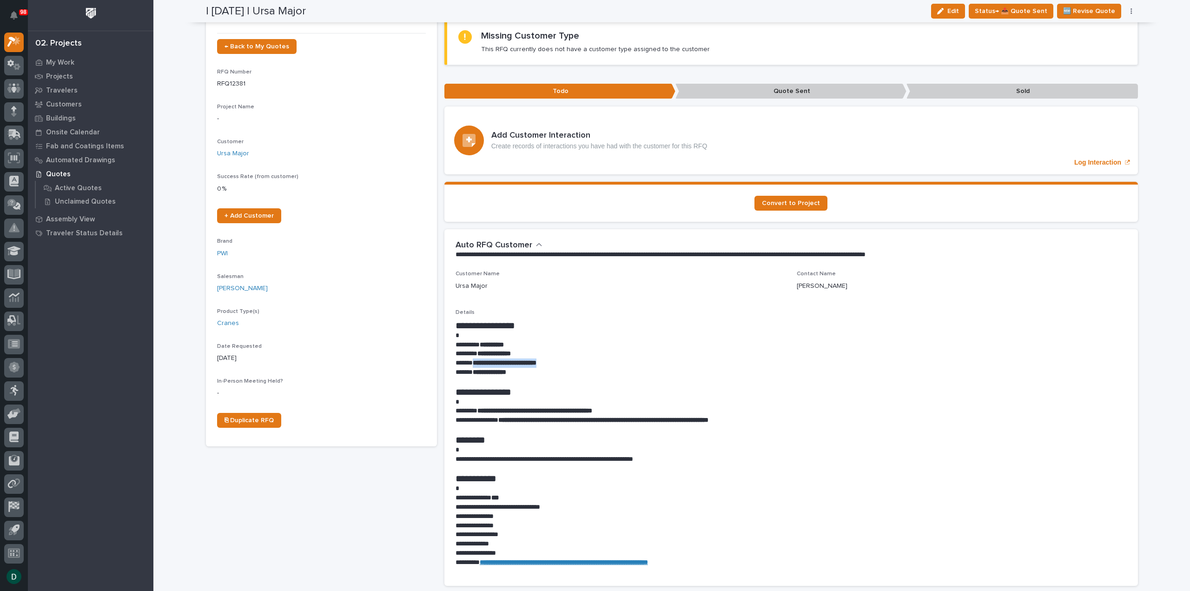
drag, startPoint x: 534, startPoint y: 365, endPoint x: 471, endPoint y: 364, distance: 62.8
click at [473, 364] on strong "**********" at bounding box center [505, 362] width 64 height 7
copy strong "**********"
click at [686, 340] on p "**********" at bounding box center [790, 344] width 671 height 9
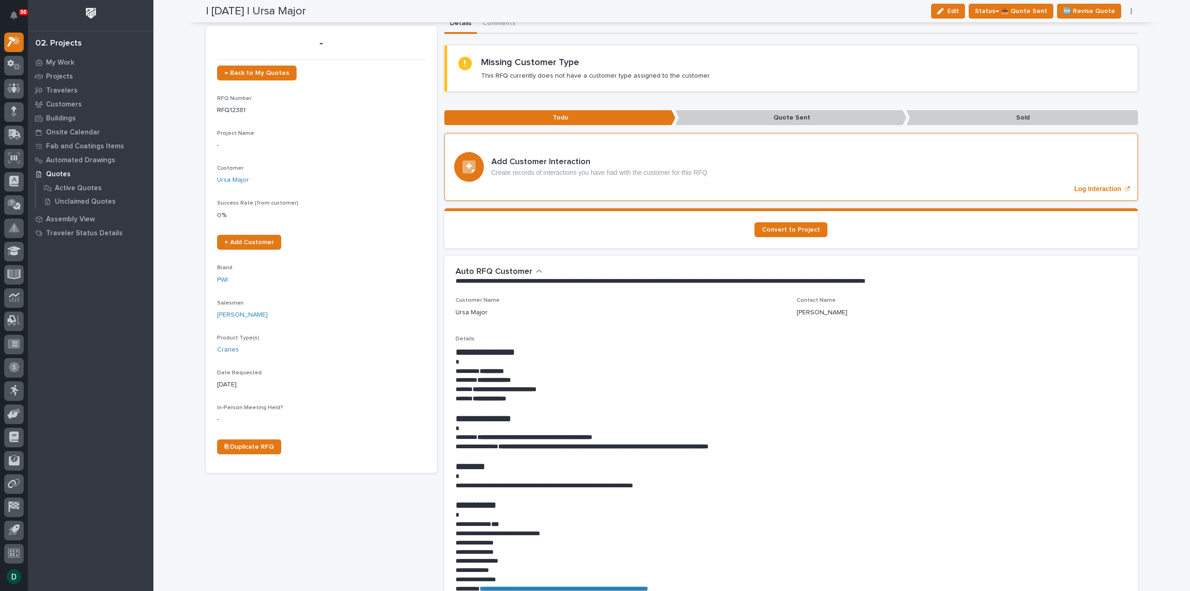
scroll to position [0, 0]
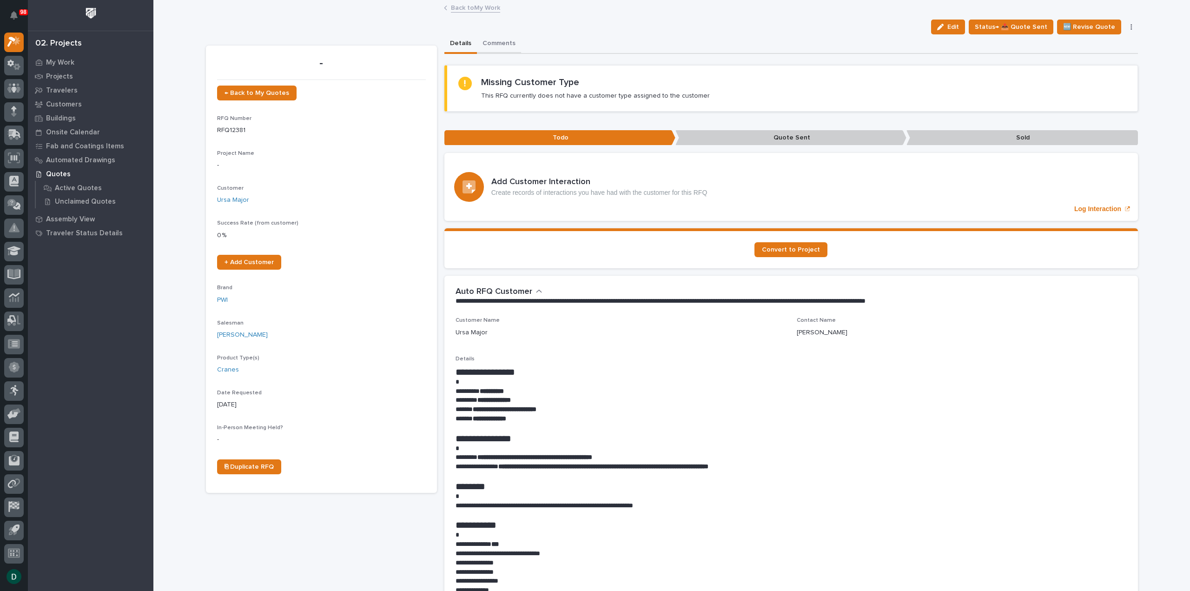
click at [500, 41] on button "Comments" at bounding box center [499, 44] width 44 height 20
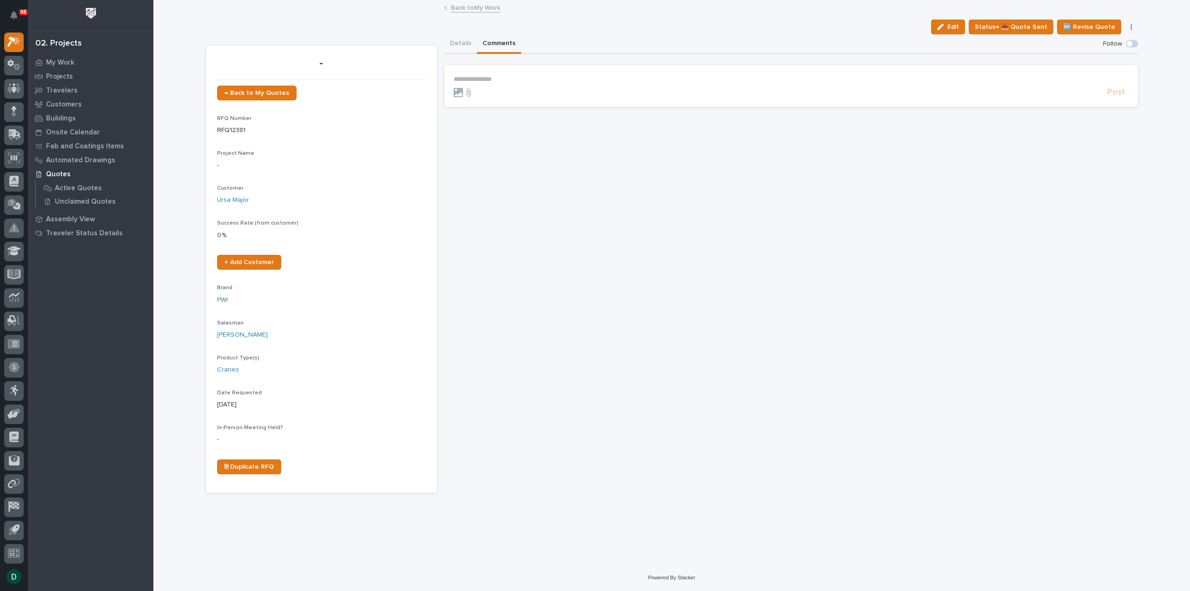
click at [506, 76] on p "**********" at bounding box center [791, 79] width 675 height 8
click at [1115, 93] on span "Post" at bounding box center [1116, 95] width 18 height 11
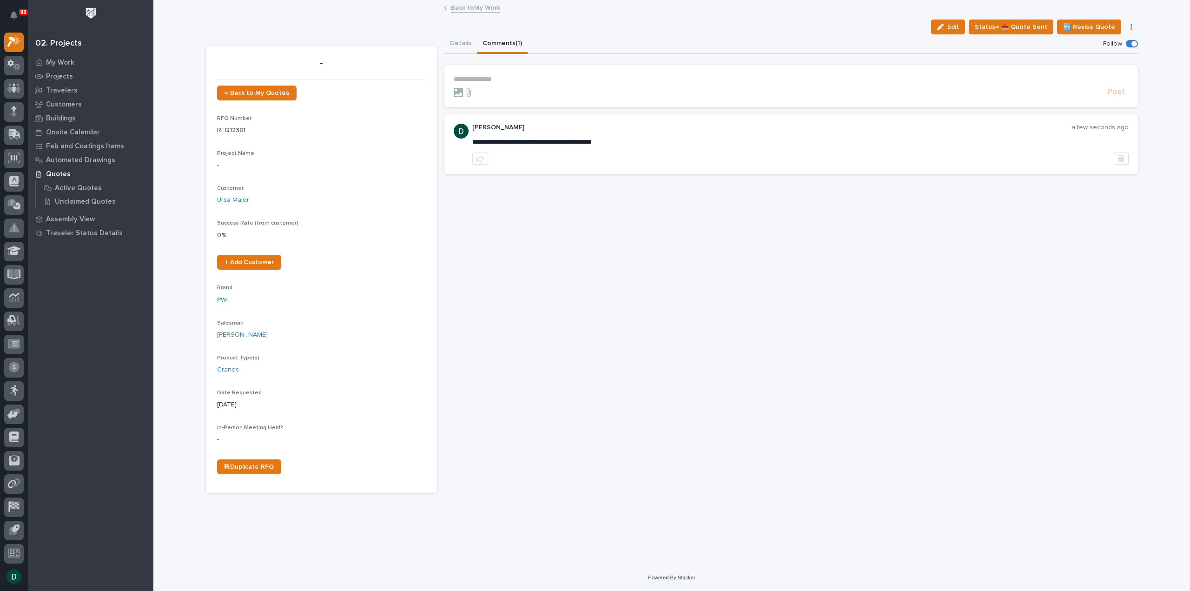
click at [477, 7] on link "Back to My Work" at bounding box center [475, 7] width 49 height 11
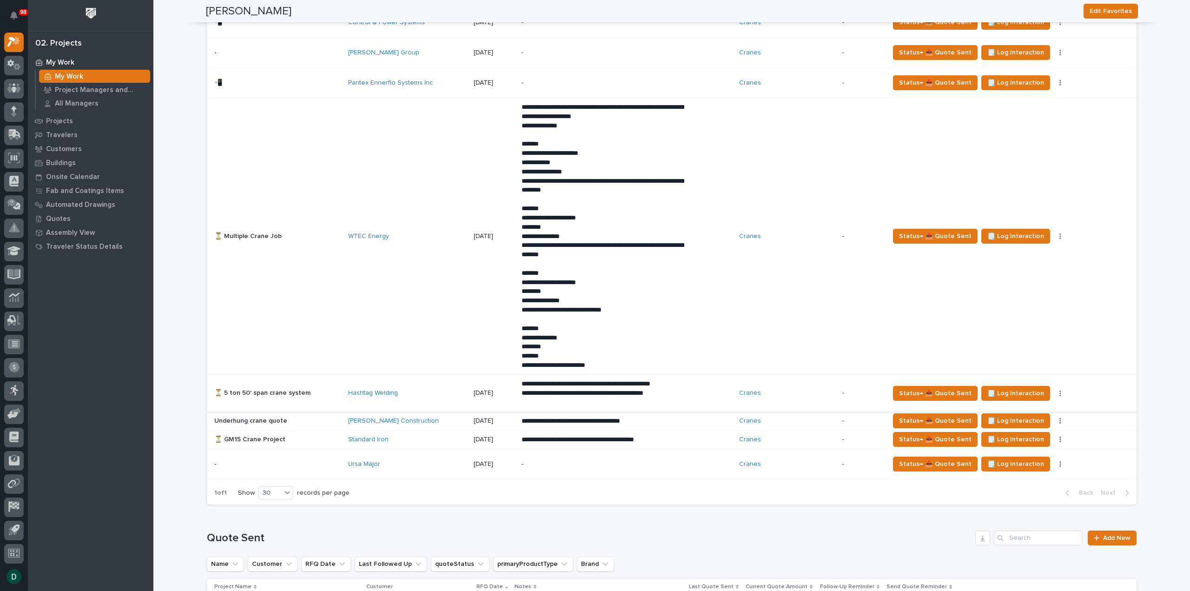
scroll to position [790, 0]
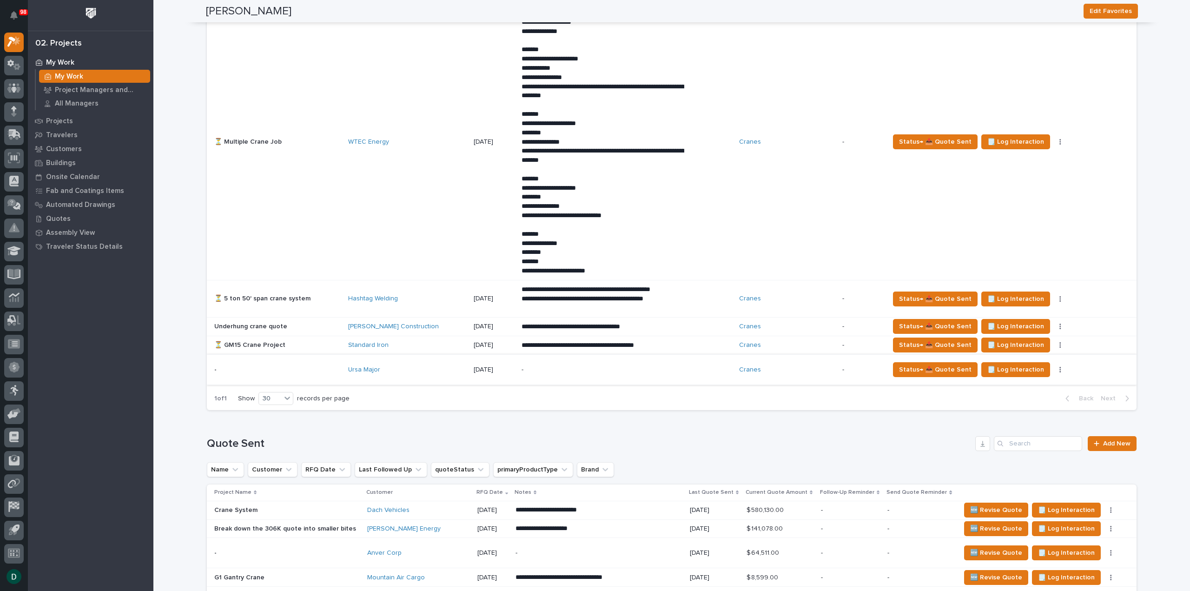
click at [1059, 368] on icon "button" at bounding box center [1060, 369] width 2 height 7
click at [1022, 401] on button "🚩 Edit Flags" at bounding box center [1014, 402] width 84 height 15
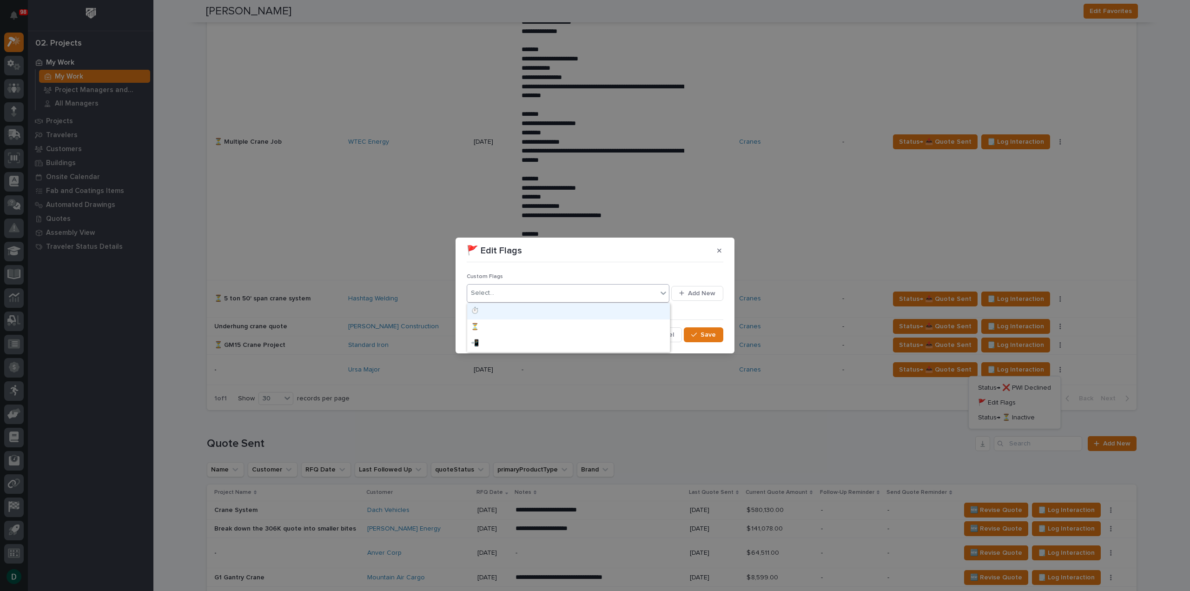
click at [518, 295] on div "Select..." at bounding box center [562, 292] width 190 height 15
click at [495, 342] on div "📲" at bounding box center [568, 344] width 203 height 16
click at [698, 336] on div "button" at bounding box center [695, 334] width 9 height 7
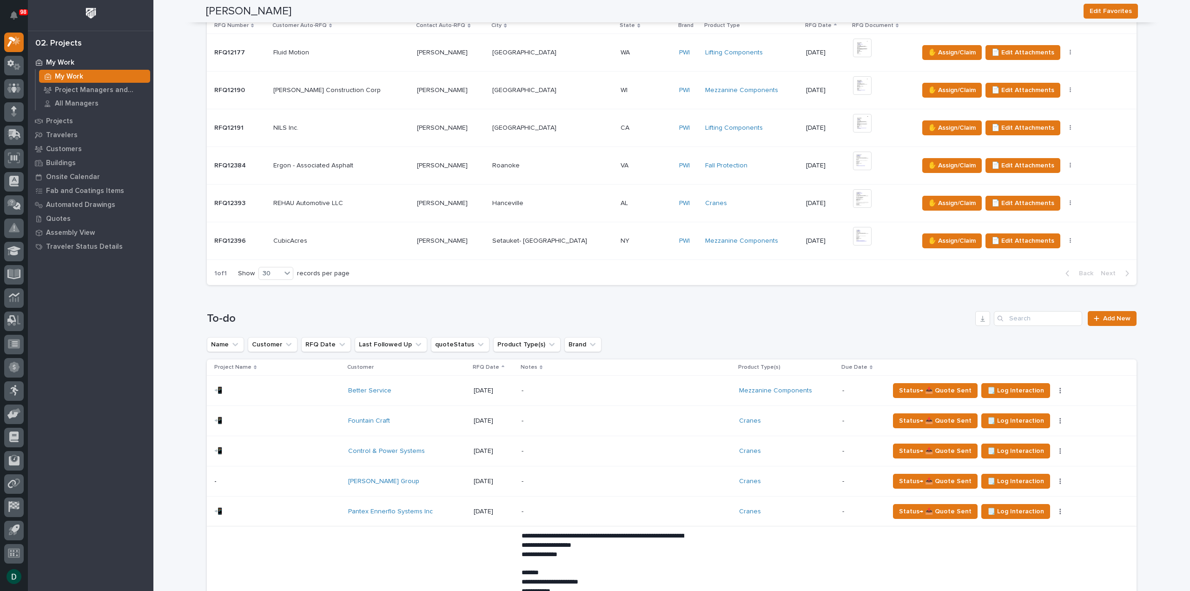
scroll to position [186, 0]
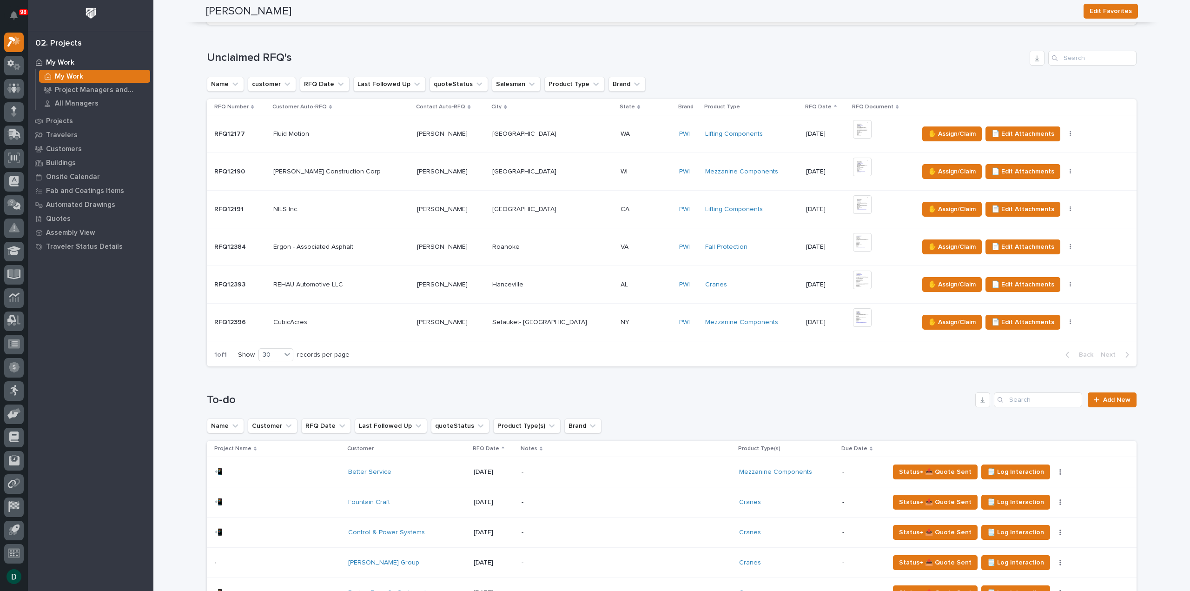
click at [350, 247] on p "Ergon - Associated Asphalt" at bounding box center [314, 246] width 82 height 10
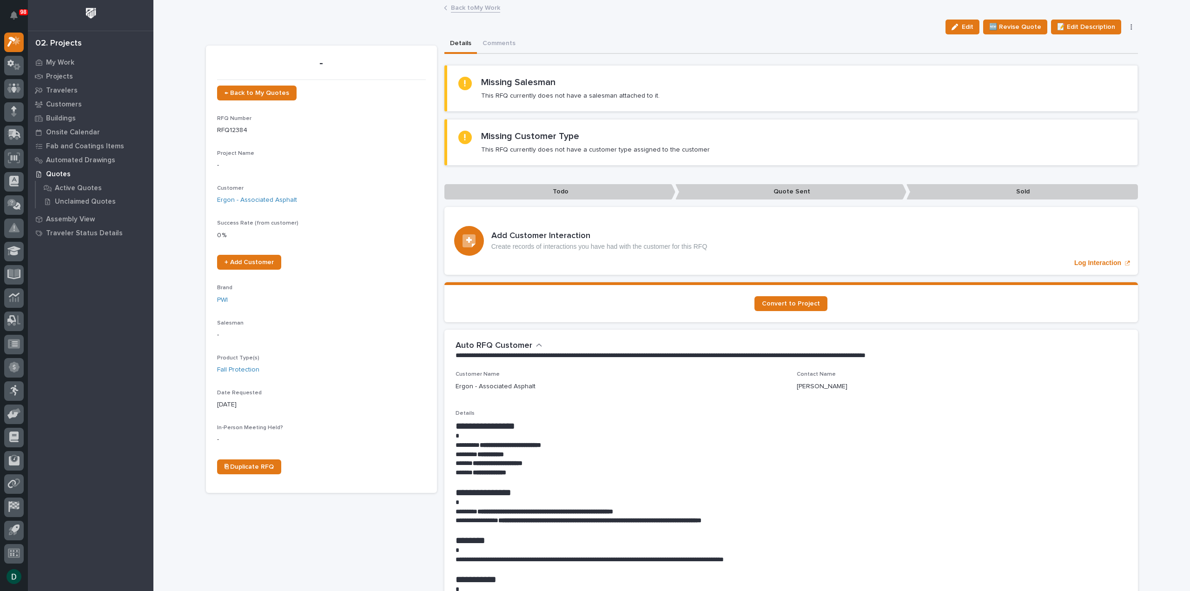
click at [483, 5] on link "Back to My Work" at bounding box center [475, 7] width 49 height 11
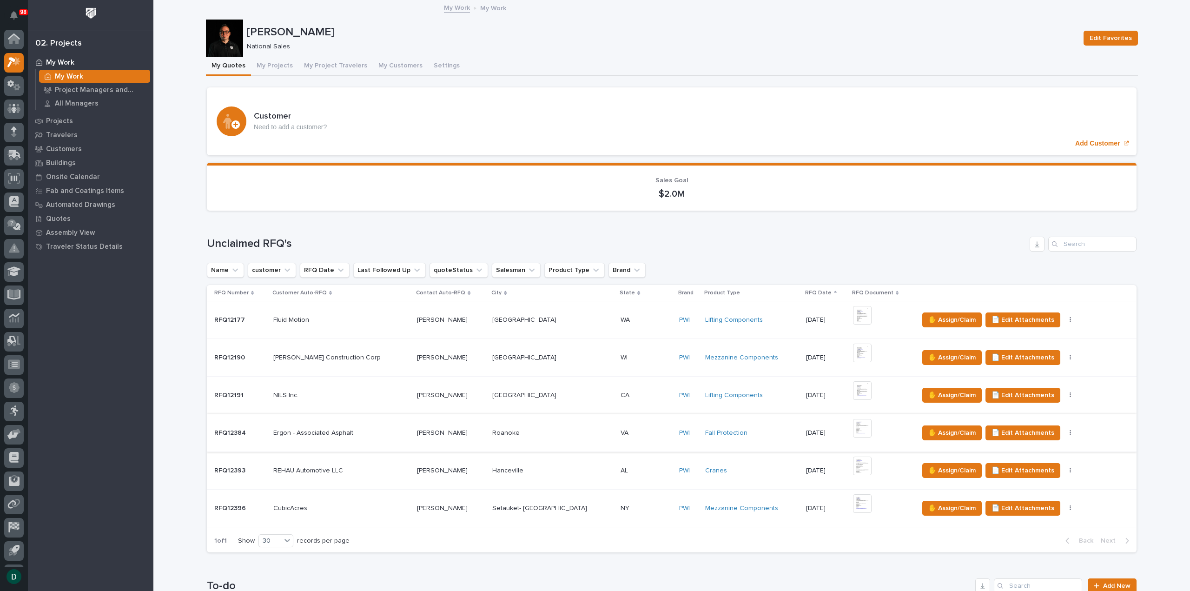
scroll to position [20, 0]
click at [372, 468] on p at bounding box center [341, 471] width 137 height 8
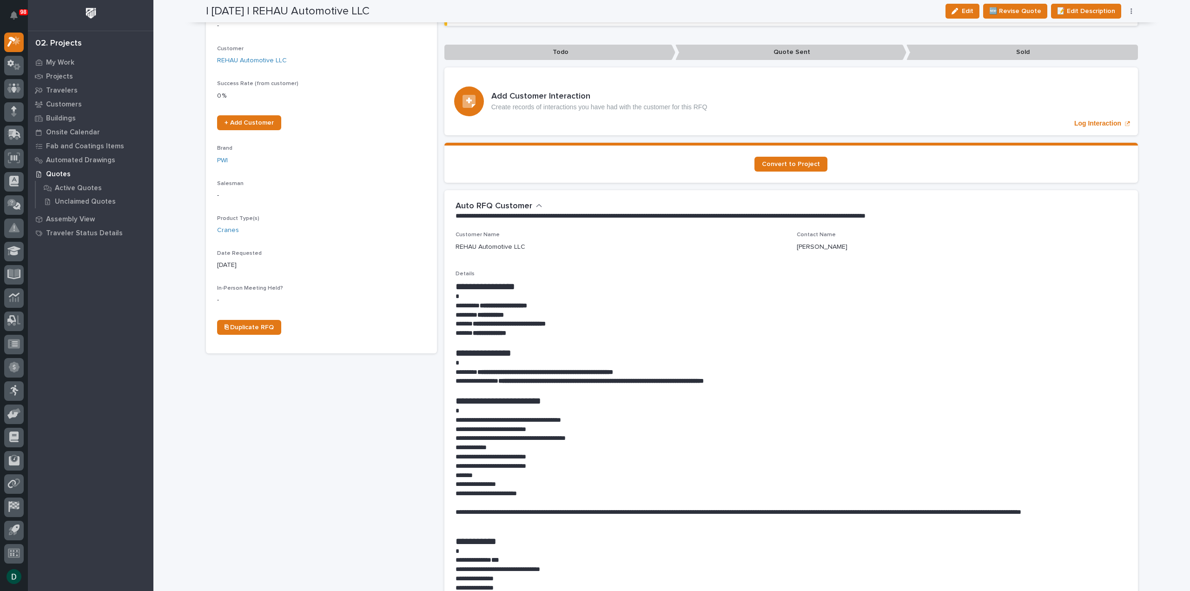
scroll to position [186, 0]
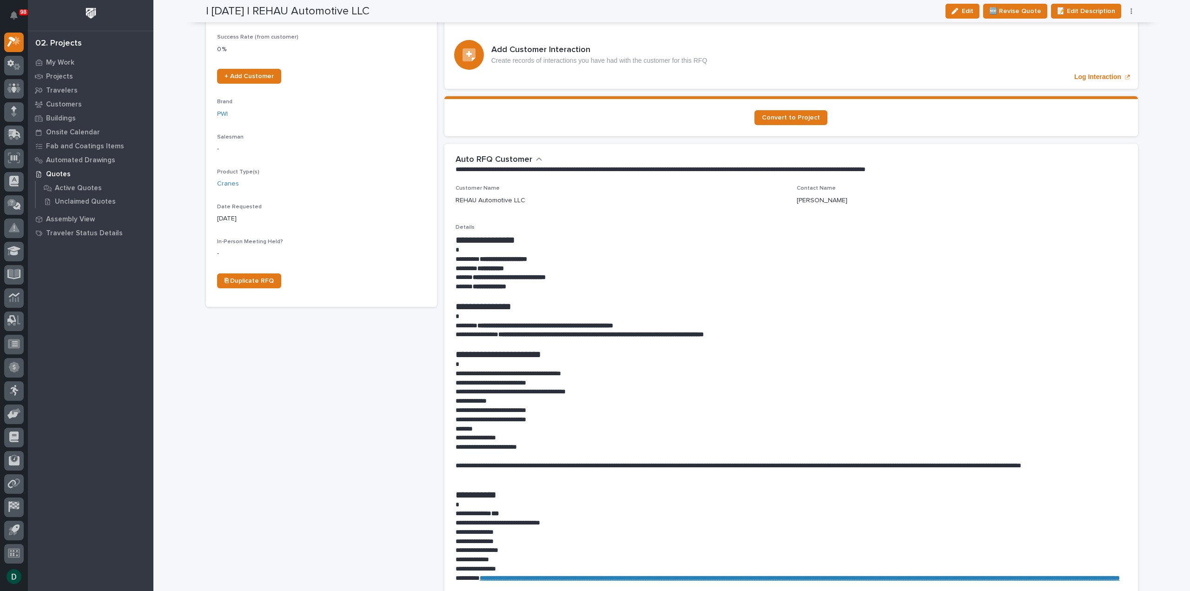
click at [555, 420] on p "**********" at bounding box center [790, 419] width 671 height 9
drag, startPoint x: 502, startPoint y: 430, endPoint x: 534, endPoint y: 433, distance: 32.2
click at [503, 430] on p "*******" at bounding box center [790, 428] width 671 height 9
click at [539, 436] on p "**********" at bounding box center [790, 437] width 671 height 9
click at [556, 449] on p "**********" at bounding box center [790, 446] width 671 height 9
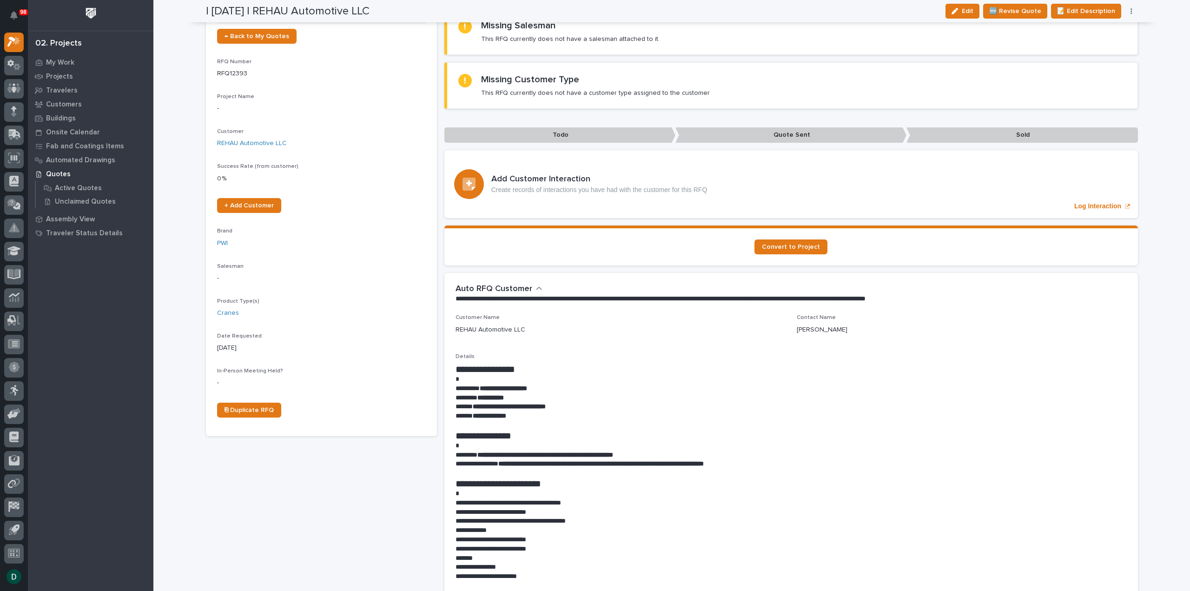
scroll to position [0, 0]
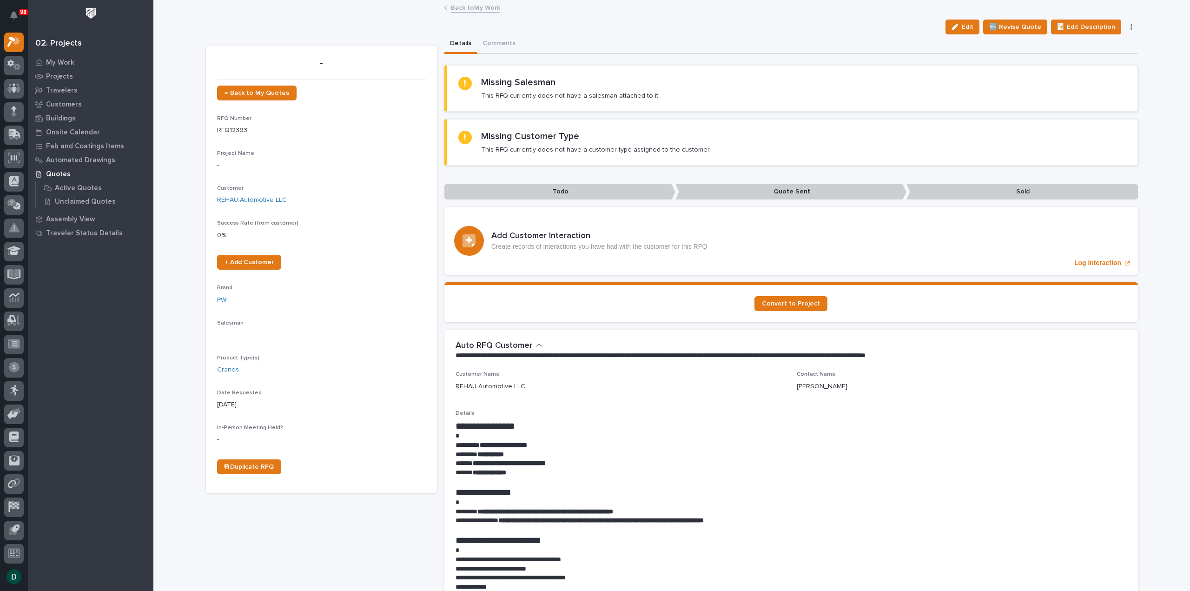
click at [1129, 26] on button "button" at bounding box center [1131, 27] width 13 height 7
click at [1104, 73] on button "✋ Assign/Claim" at bounding box center [1092, 75] width 83 height 15
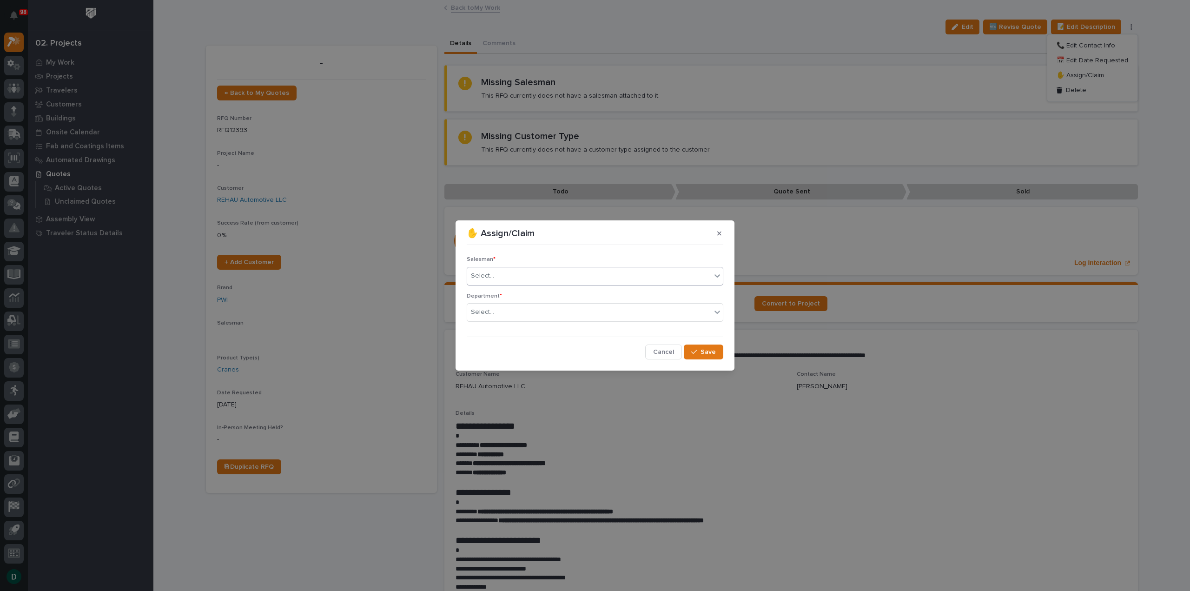
click at [525, 278] on div "Select..." at bounding box center [589, 275] width 244 height 15
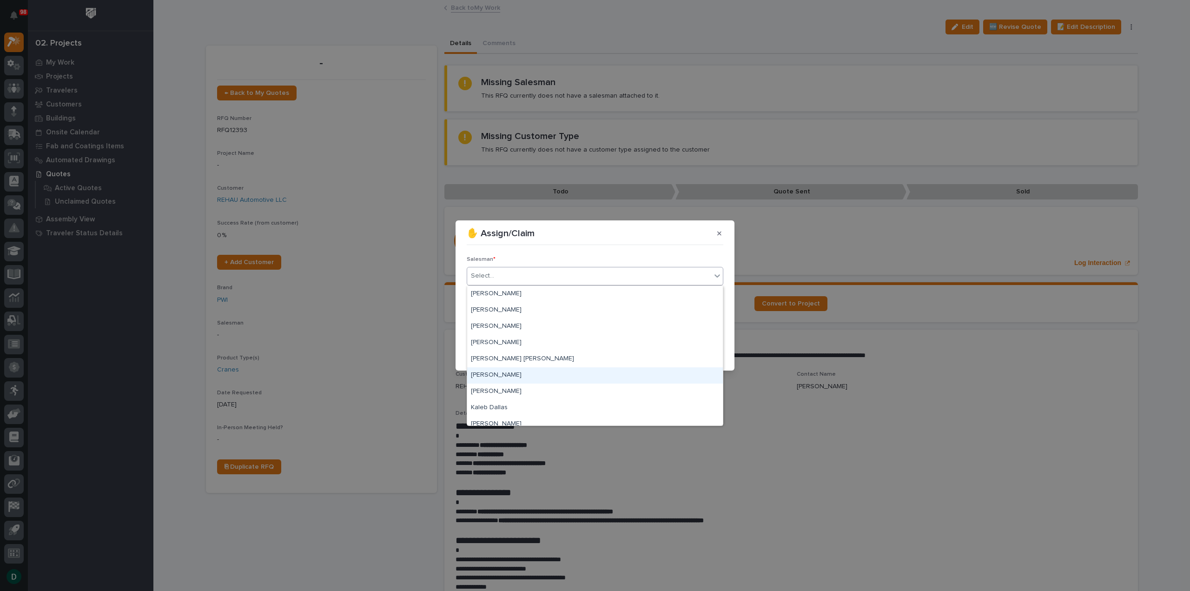
click at [520, 373] on div "[PERSON_NAME]" at bounding box center [595, 375] width 256 height 16
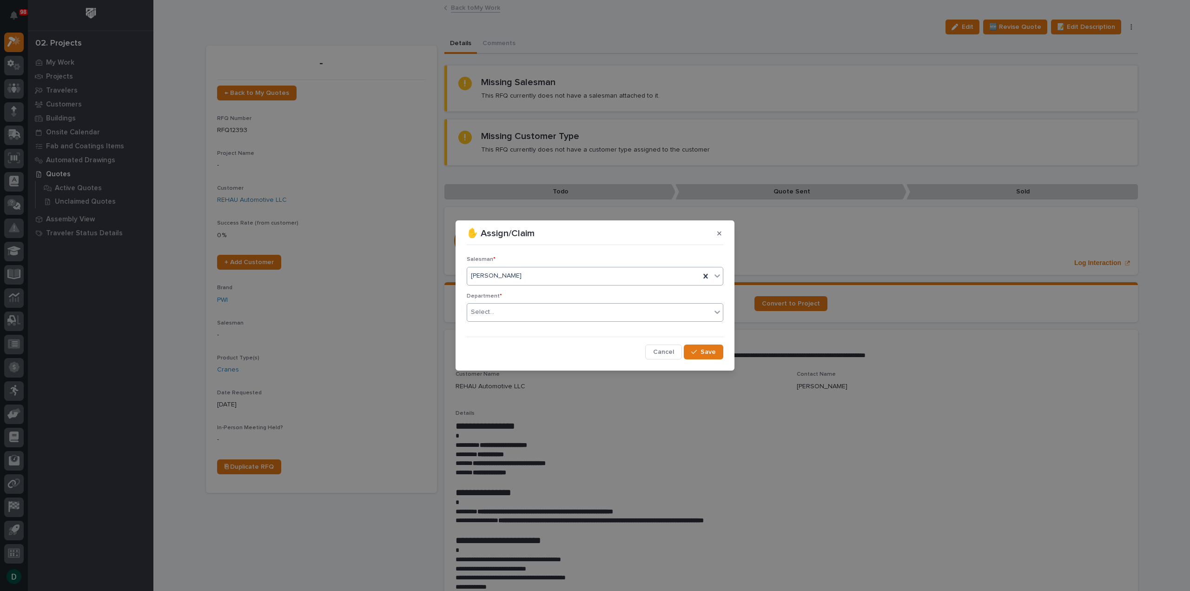
click at [501, 307] on div "Select..." at bounding box center [589, 311] width 244 height 15
click at [508, 326] on span "National Sales" at bounding box center [494, 329] width 47 height 10
click at [710, 353] on span "Save" at bounding box center [707, 352] width 15 height 8
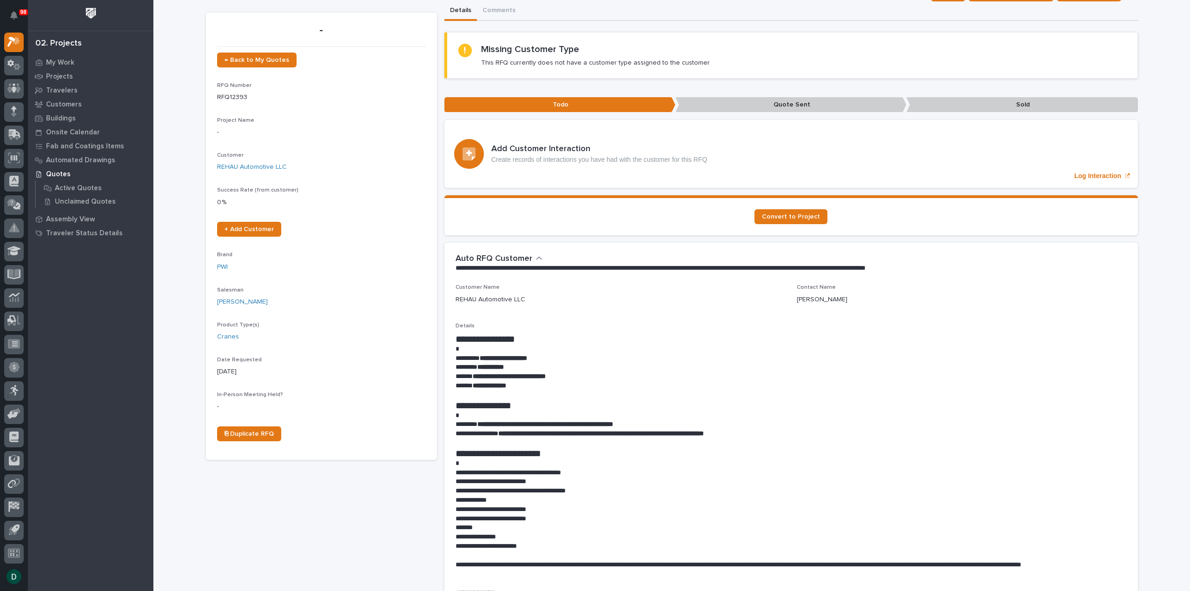
scroll to position [46, 0]
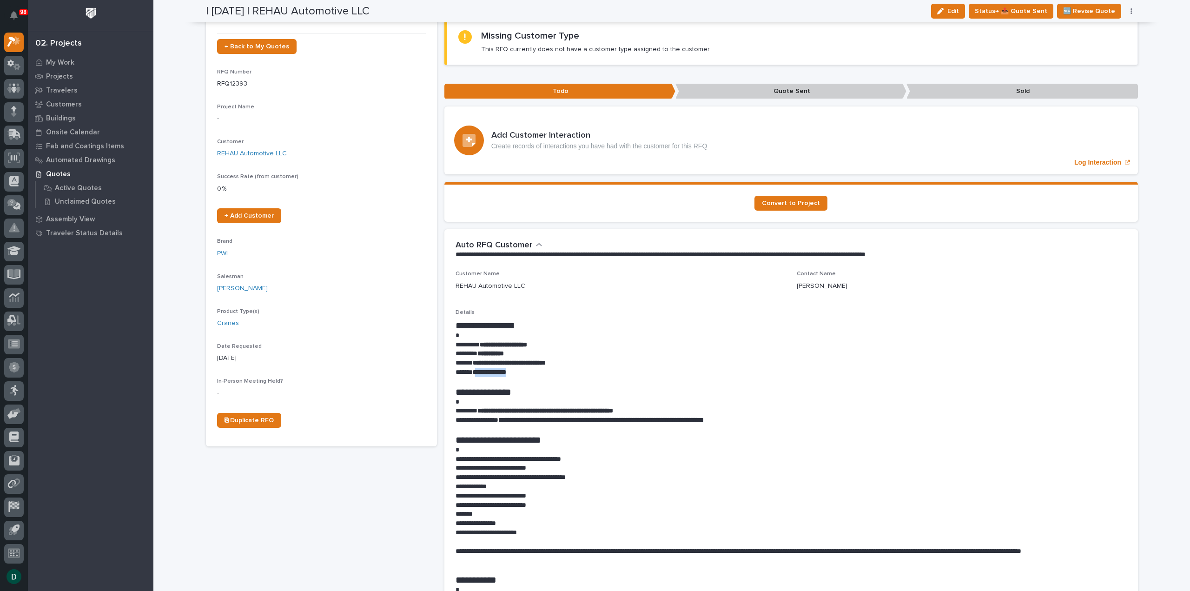
drag, startPoint x: 519, startPoint y: 373, endPoint x: 475, endPoint y: 371, distance: 44.7
click at [475, 371] on p "**********" at bounding box center [790, 372] width 671 height 9
click at [525, 374] on p "**********" at bounding box center [790, 372] width 671 height 9
drag, startPoint x: 526, startPoint y: 372, endPoint x: 473, endPoint y: 369, distance: 52.6
click at [473, 369] on p "**********" at bounding box center [790, 372] width 671 height 9
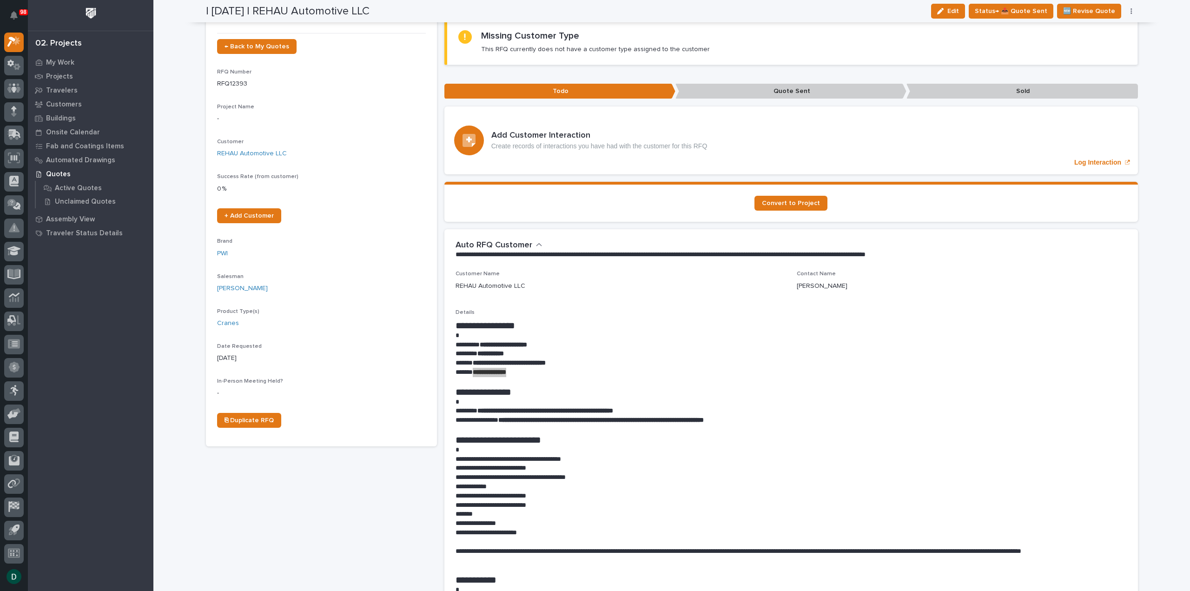
scroll to position [0, 0]
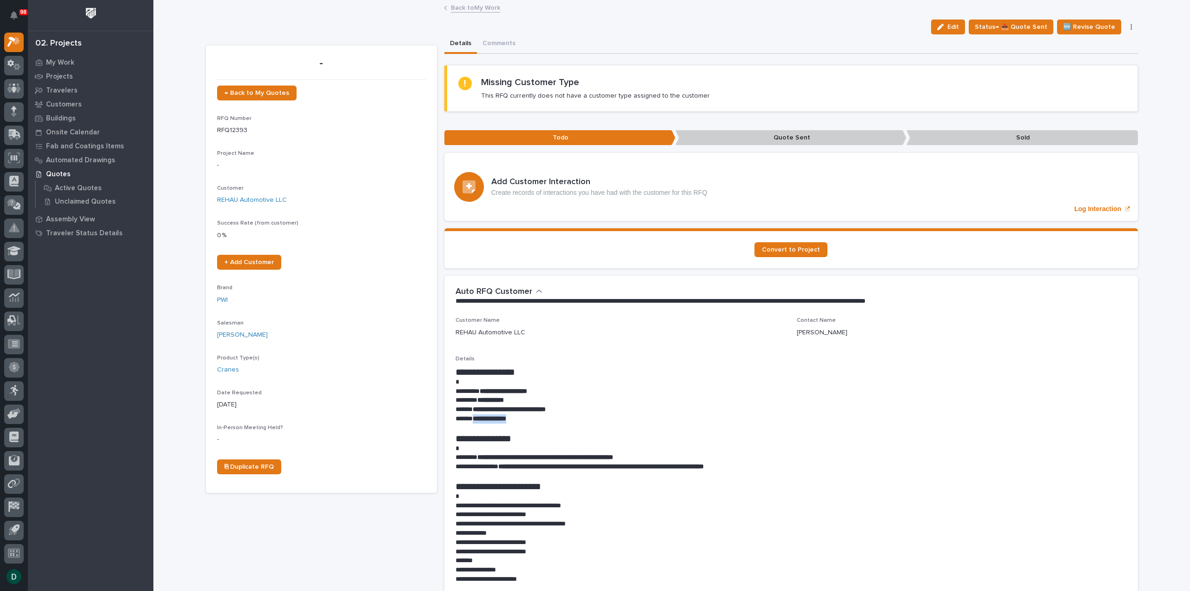
drag, startPoint x: 500, startPoint y: 42, endPoint x: 501, endPoint y: 58, distance: 15.4
click at [500, 42] on button "Comments" at bounding box center [499, 44] width 44 height 20
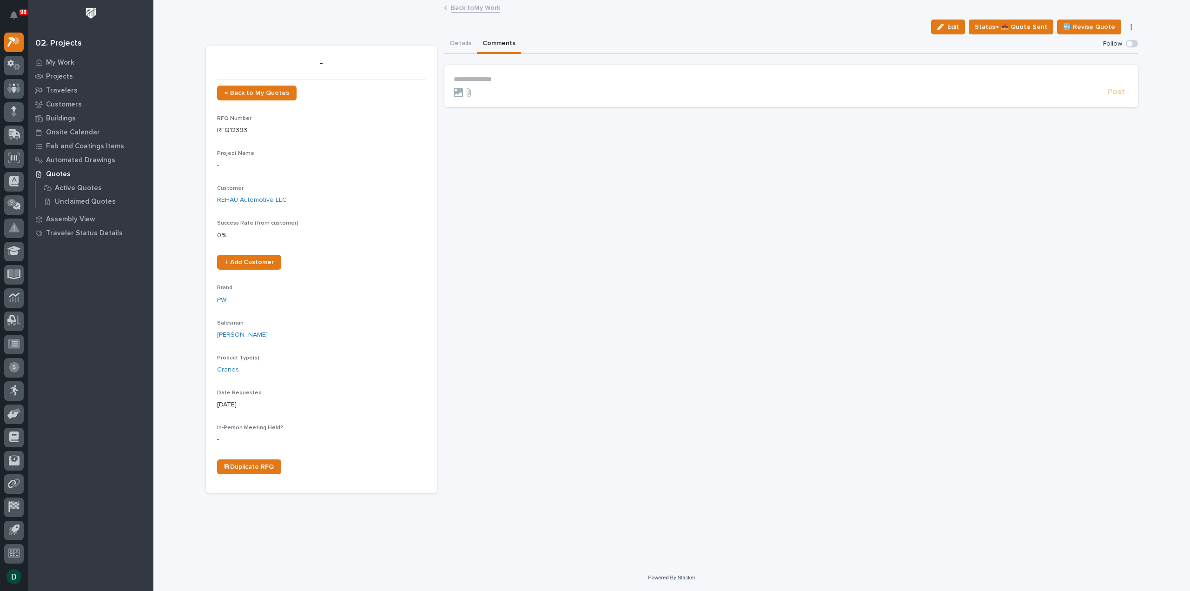
drag, startPoint x: 503, startPoint y: 79, endPoint x: 511, endPoint y: 78, distance: 7.9
click at [503, 79] on p "**********" at bounding box center [791, 79] width 675 height 8
drag, startPoint x: 1115, startPoint y: 92, endPoint x: 1110, endPoint y: 92, distance: 5.2
click at [1115, 92] on span "Post" at bounding box center [1116, 95] width 18 height 11
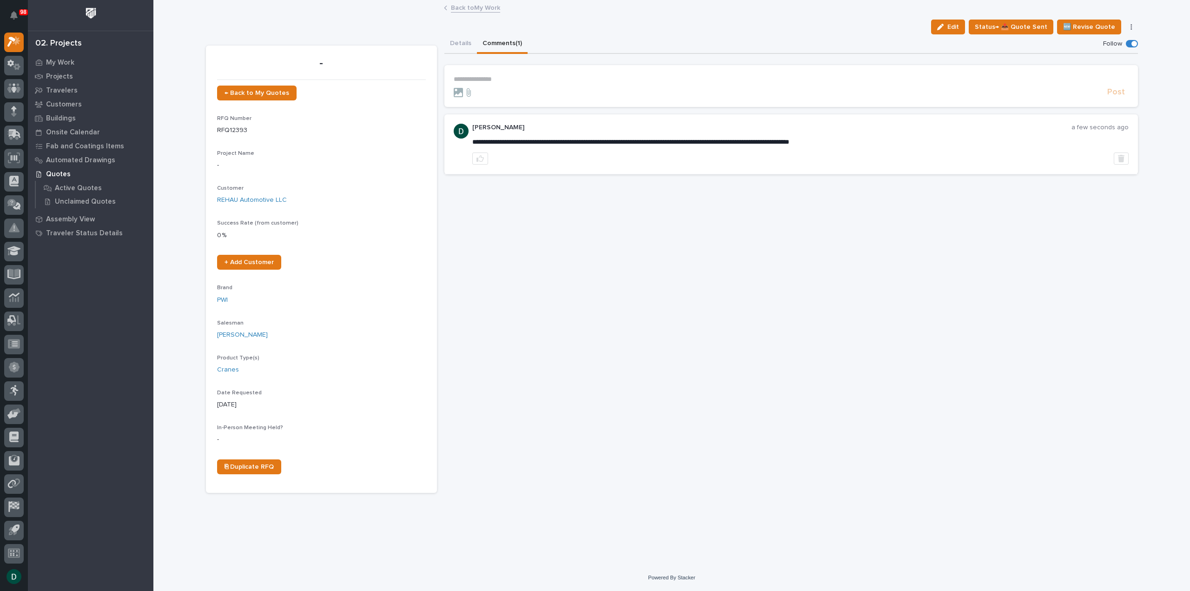
click at [481, 6] on link "Back to My Work" at bounding box center [475, 7] width 49 height 11
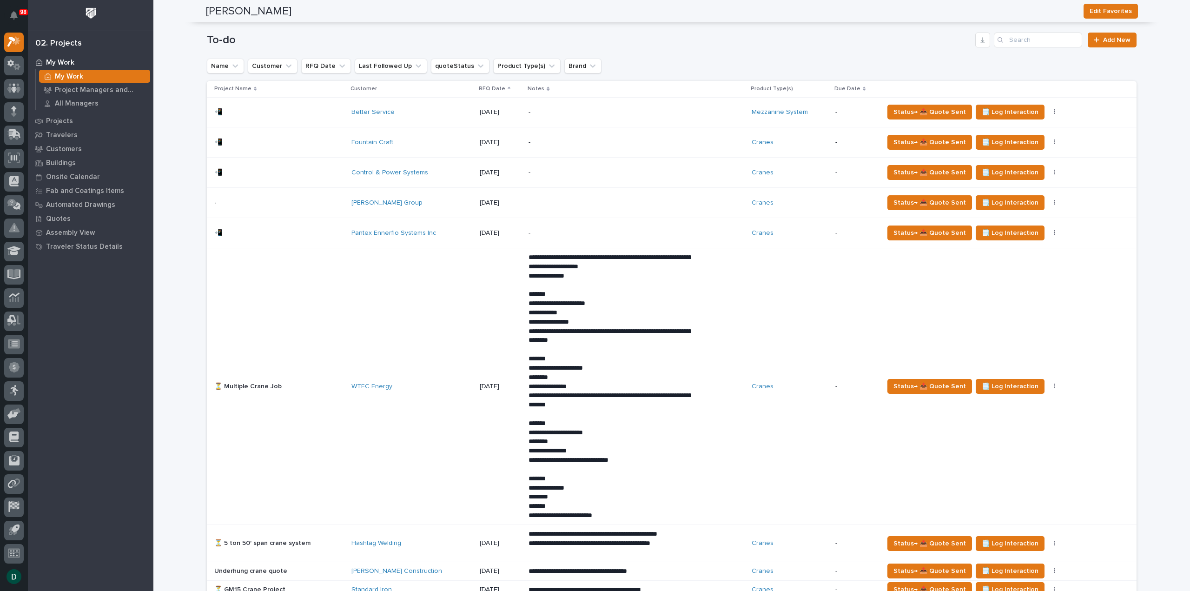
scroll to position [511, 0]
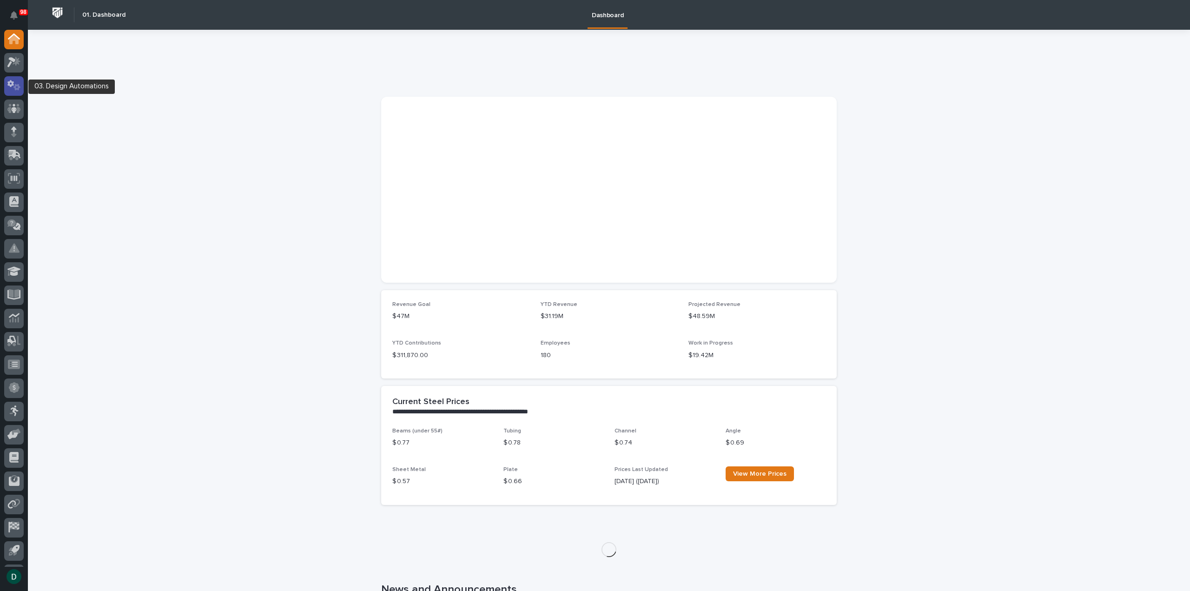
click at [12, 87] on icon at bounding box center [13, 85] width 13 height 11
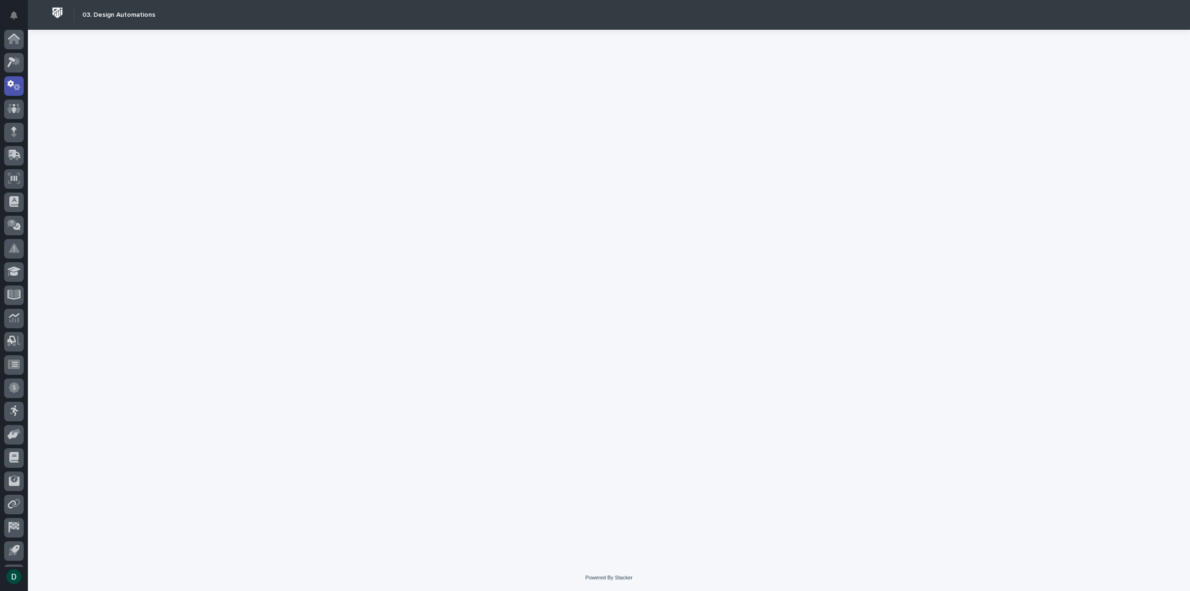
scroll to position [20, 0]
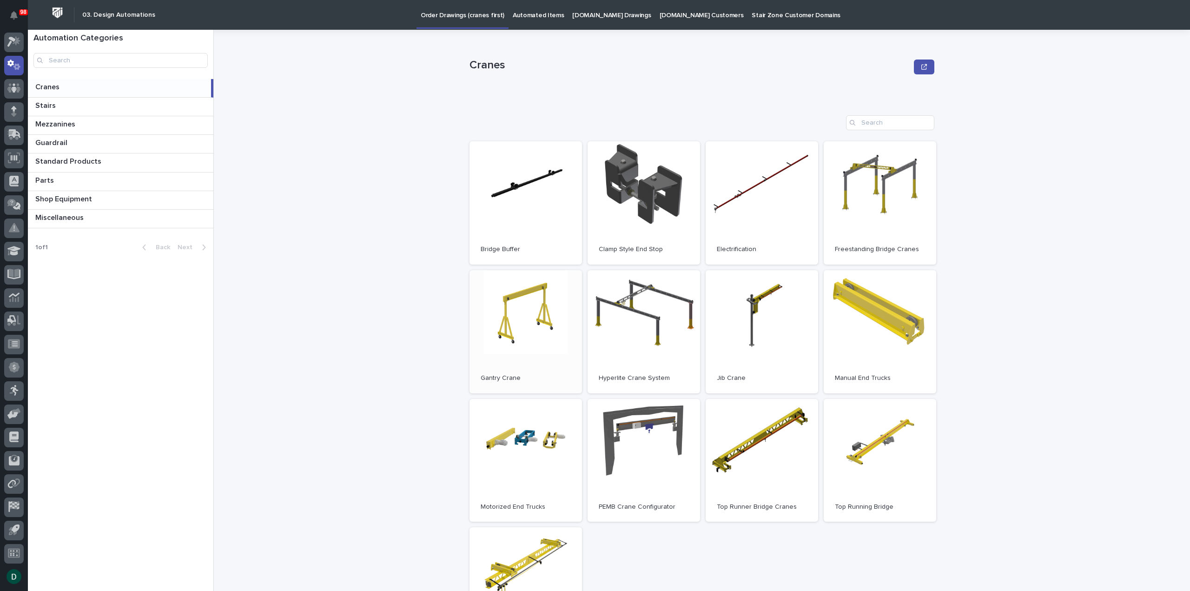
click at [513, 345] on link "Open" at bounding box center [525, 331] width 112 height 123
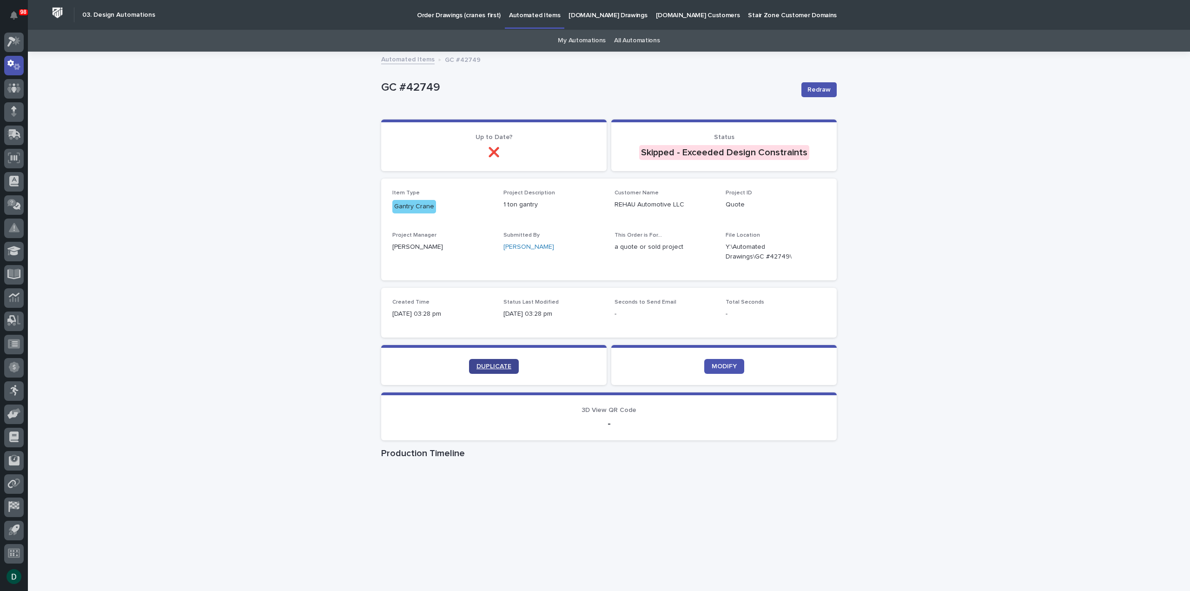
click at [481, 365] on span "DUPLICATE" at bounding box center [493, 366] width 35 height 7
click at [482, 364] on span "DUPLICATE" at bounding box center [493, 366] width 35 height 7
